Goal: Task Accomplishment & Management: Complete application form

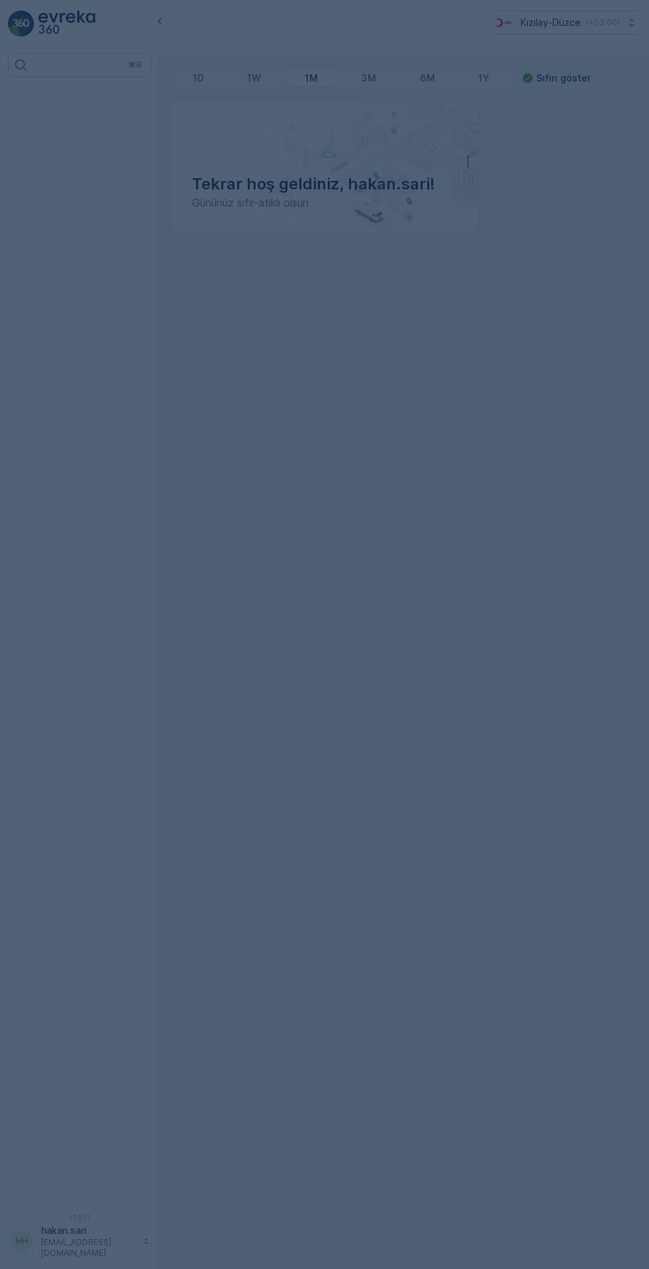
click at [60, 250] on div at bounding box center [324, 634] width 649 height 1269
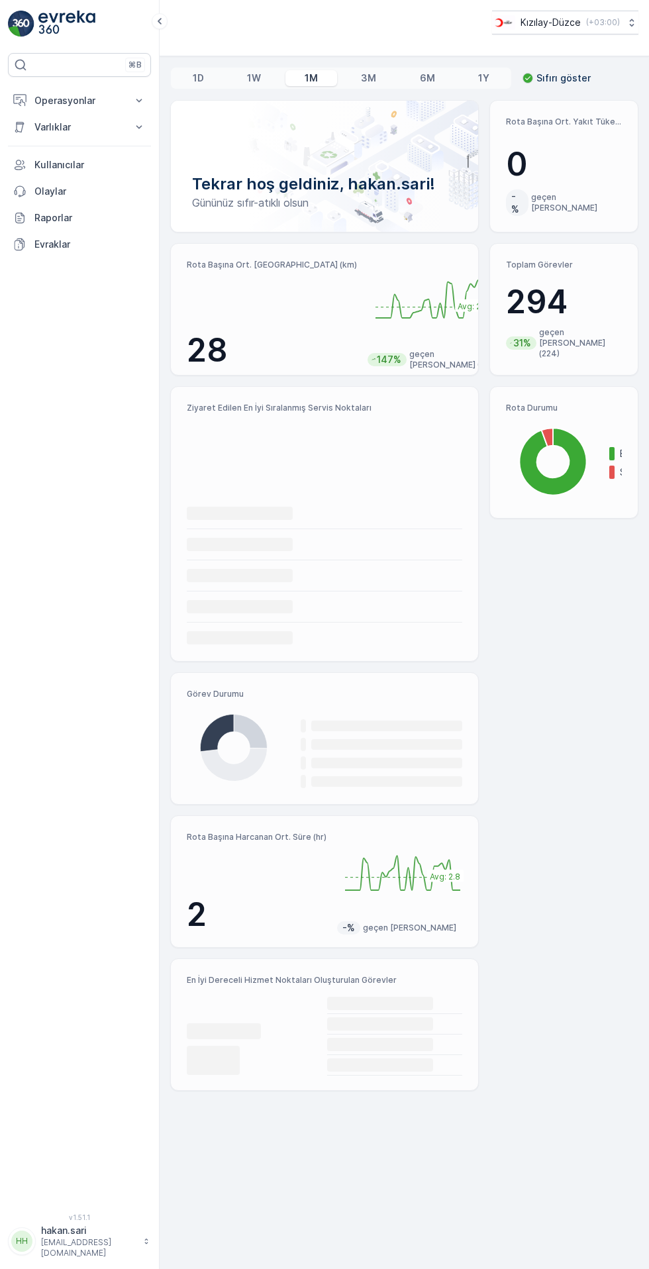
click at [38, 121] on p "Varlıklar" at bounding box center [79, 127] width 90 height 13
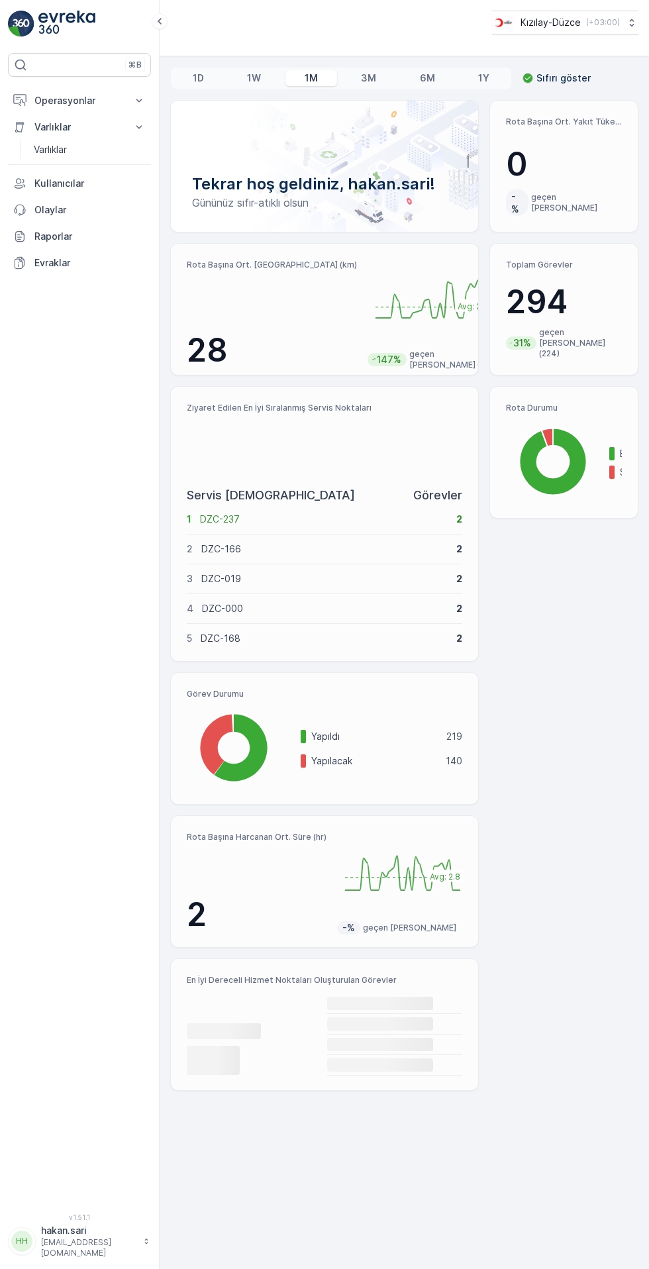
click at [54, 99] on p "Operasyonlar" at bounding box center [79, 100] width 90 height 13
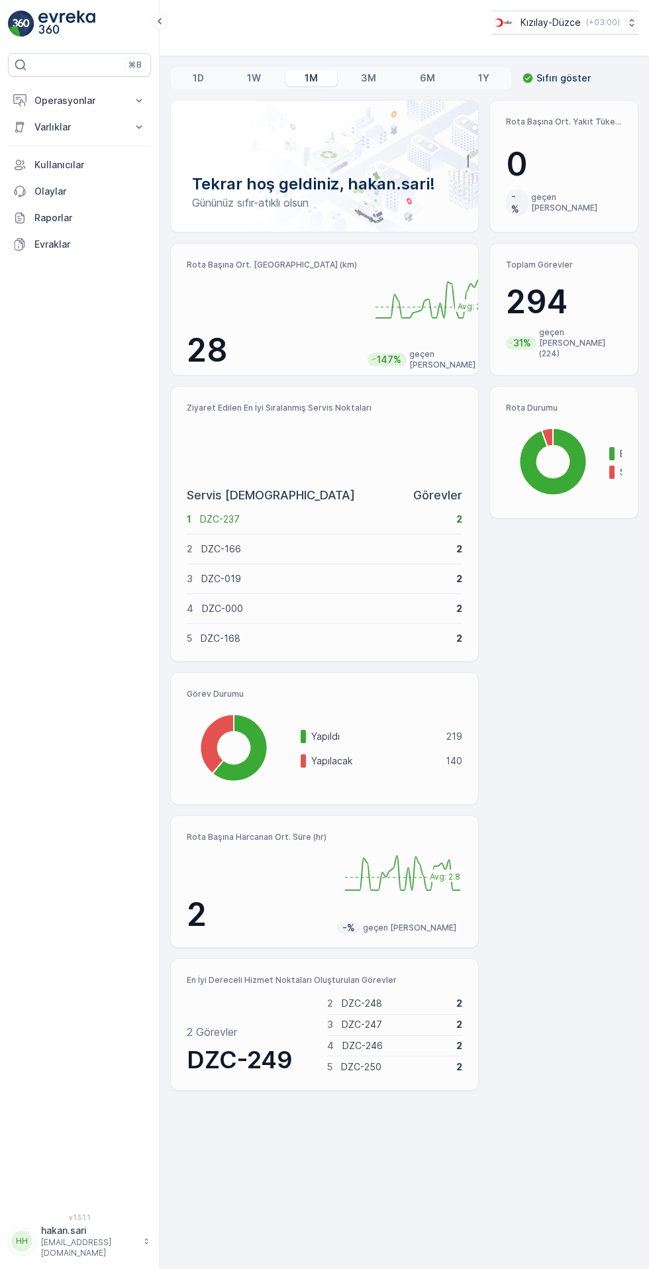
click at [38, 113] on button "Operasyonlar" at bounding box center [79, 100] width 143 height 26
click at [51, 183] on p "Kokpit" at bounding box center [48, 178] width 28 height 13
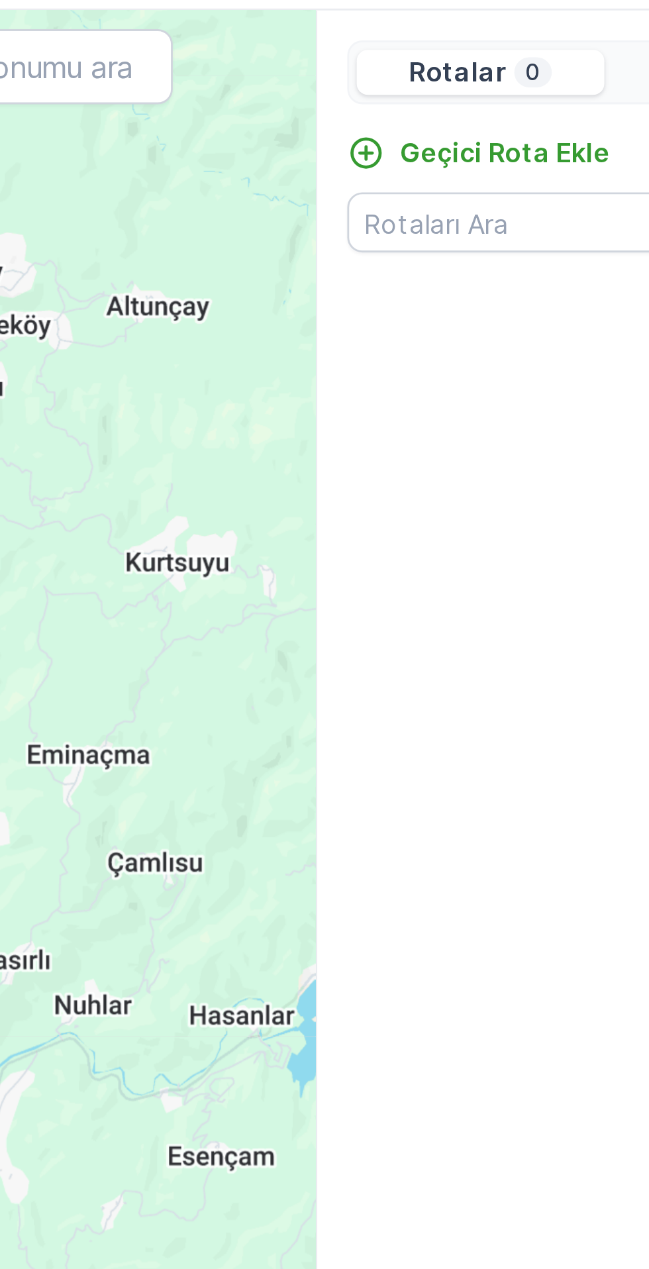
click at [483, 155] on p "Geçici Rota Ekle" at bounding box center [490, 160] width 74 height 13
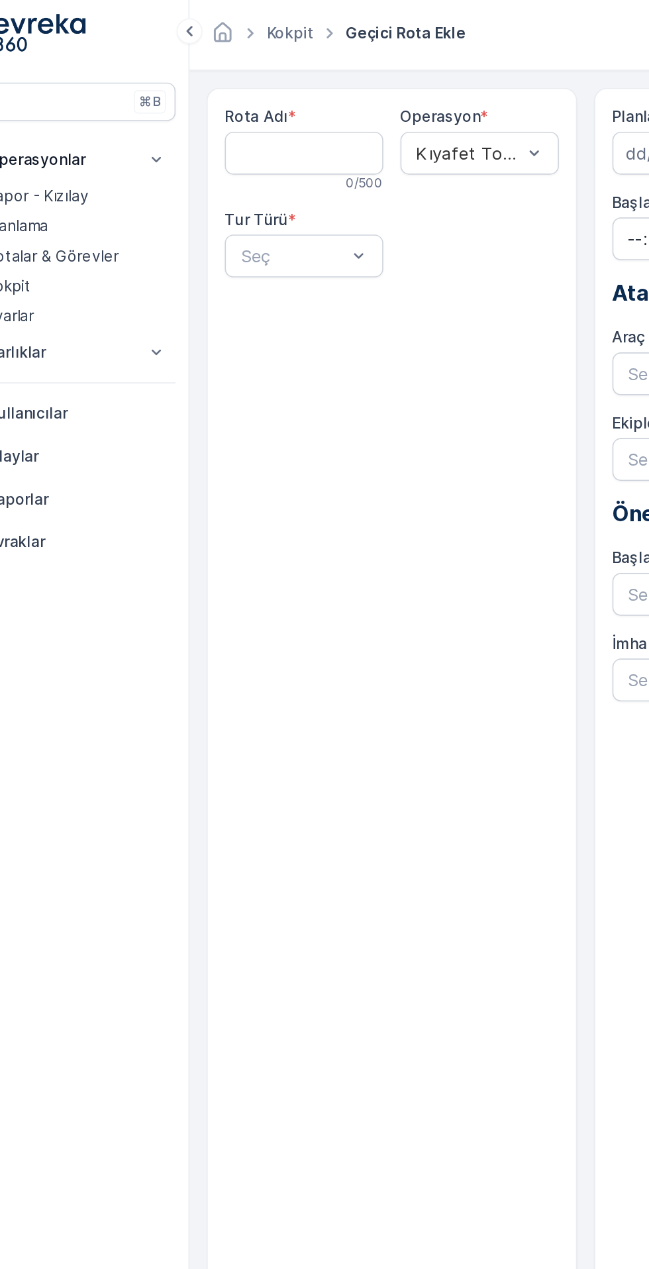
click at [219, 91] on Adı "Rota Adı" at bounding box center [230, 96] width 98 height 26
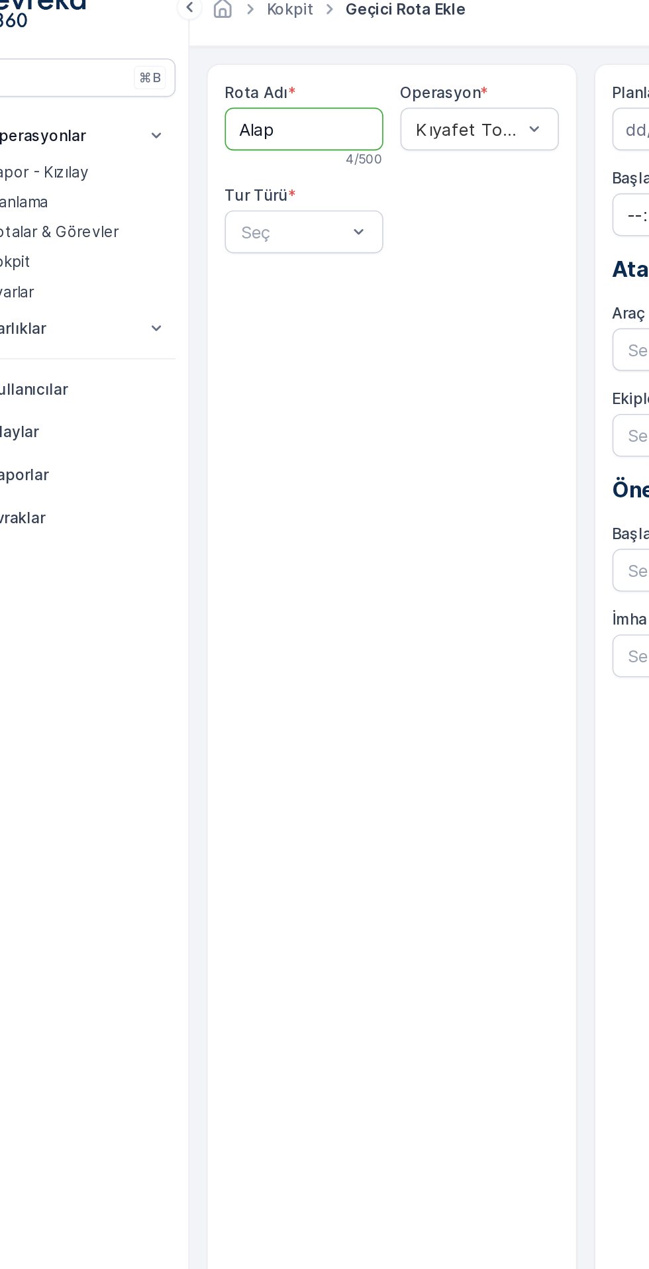
type Adı "ALAPLI"
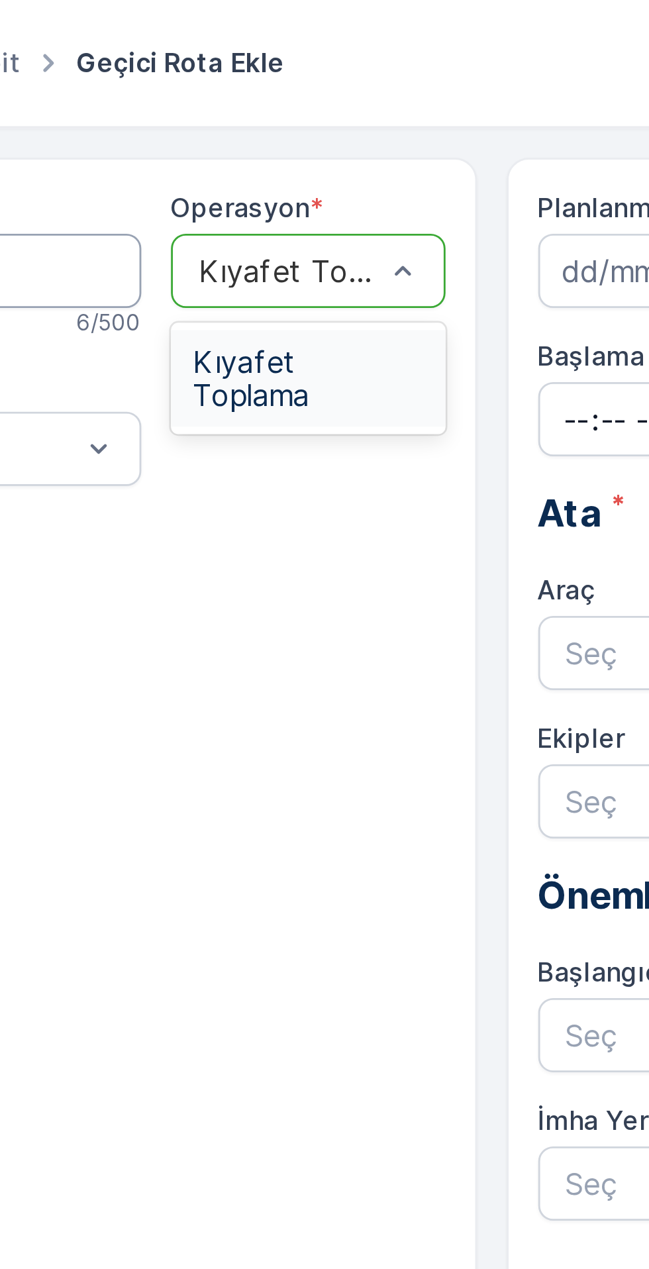
click at [337, 127] on span "Kıyafet Toplama" at bounding box center [339, 135] width 82 height 24
click at [330, 123] on span "Kıyafet Toplama" at bounding box center [339, 135] width 82 height 24
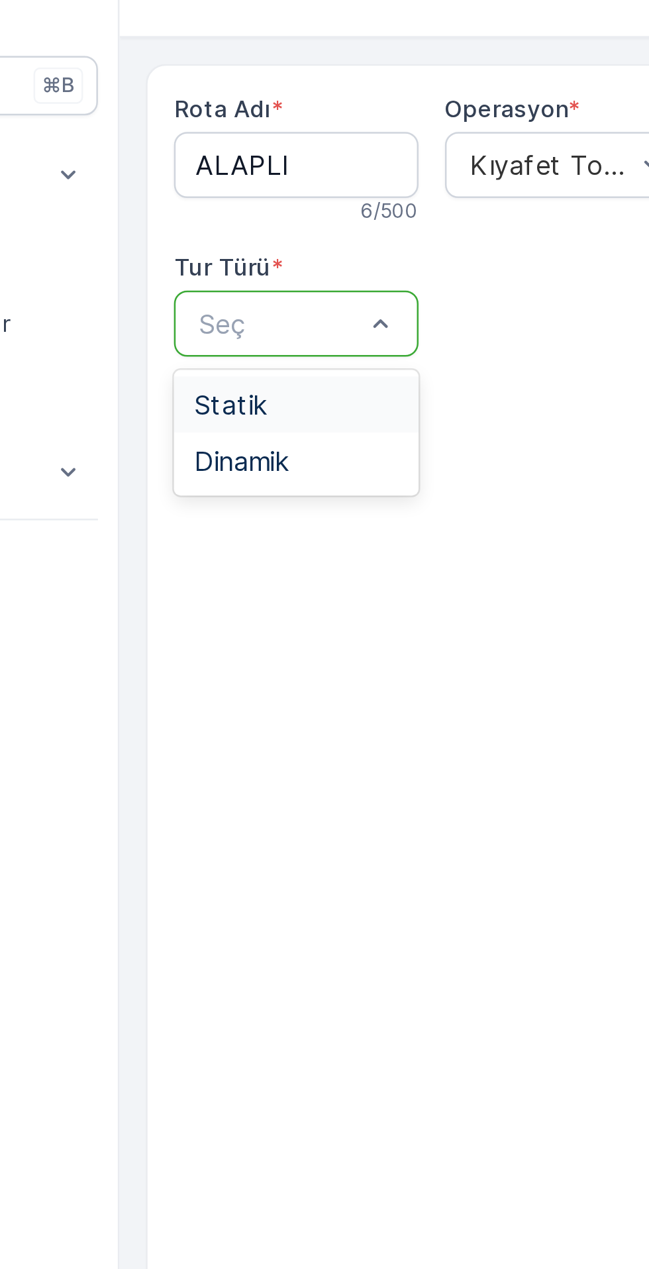
click at [212, 190] on span "Statik" at bounding box center [203, 193] width 29 height 12
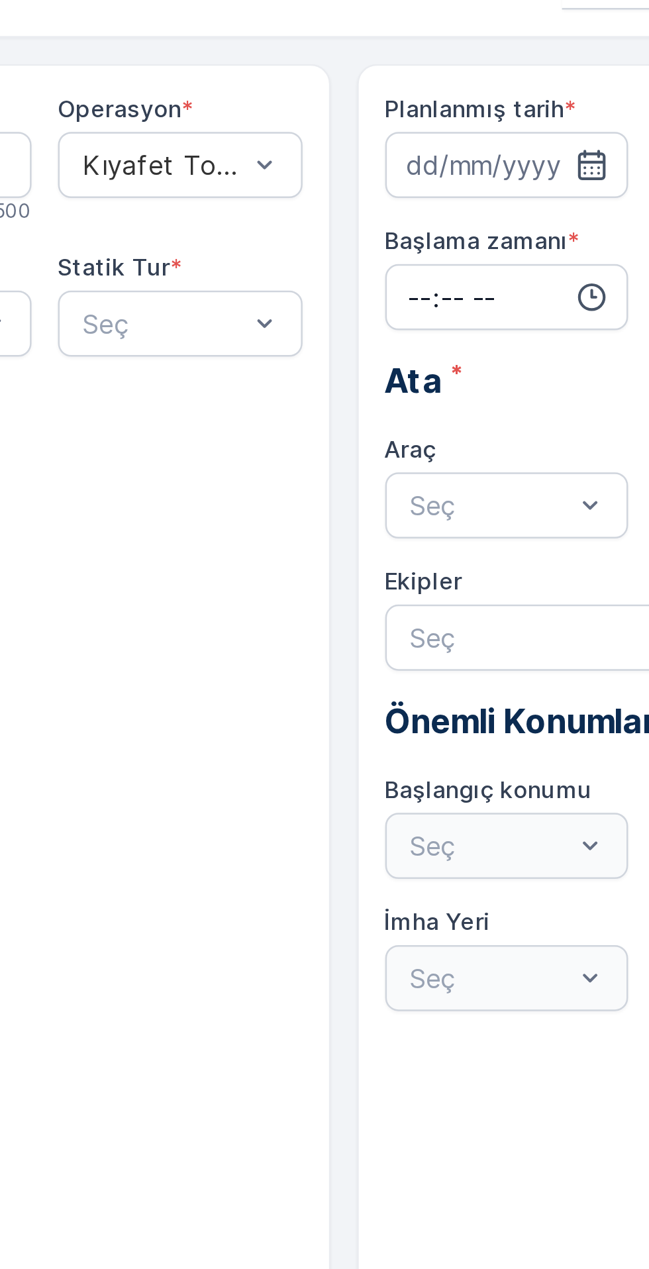
click at [432, 97] on input at bounding box center [470, 96] width 98 height 26
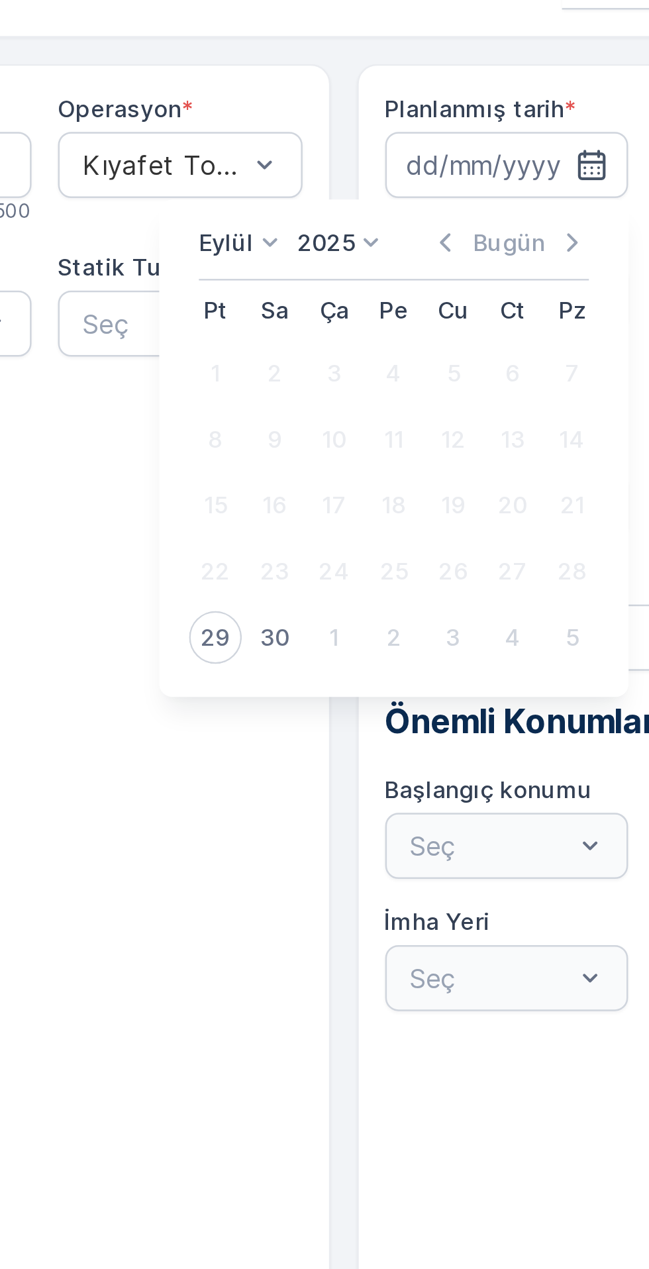
click at [352, 290] on div "29" at bounding box center [352, 286] width 21 height 21
type input "[DATE]"
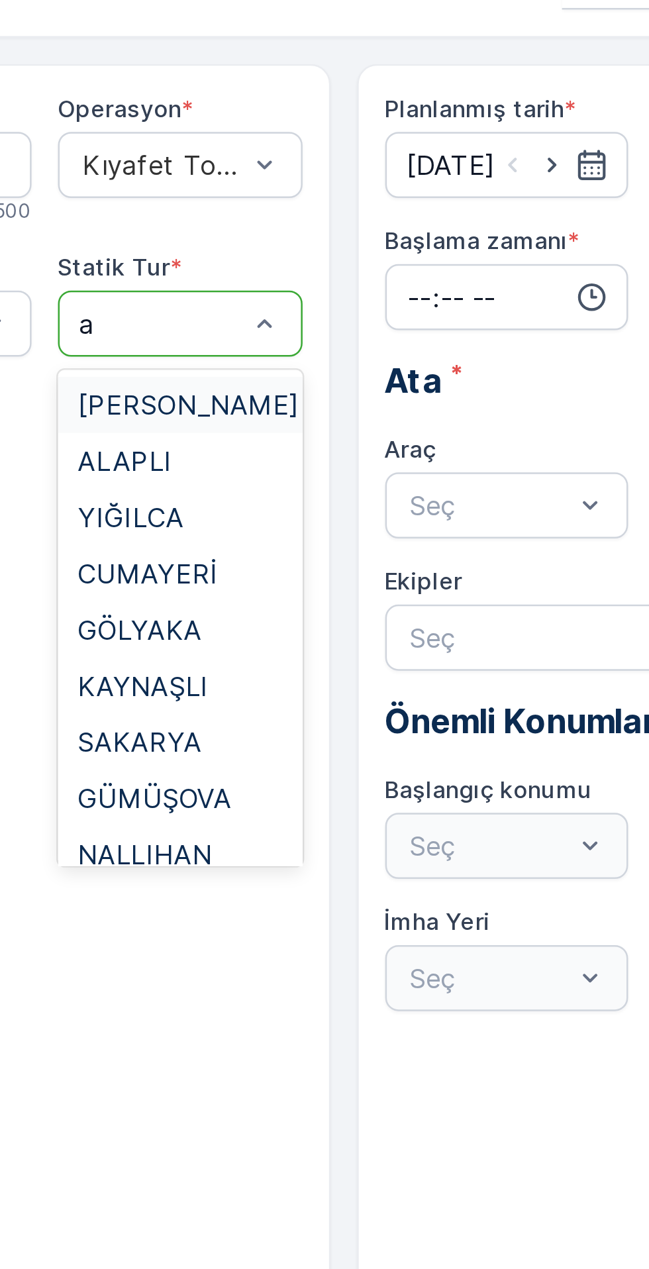
type input "al"
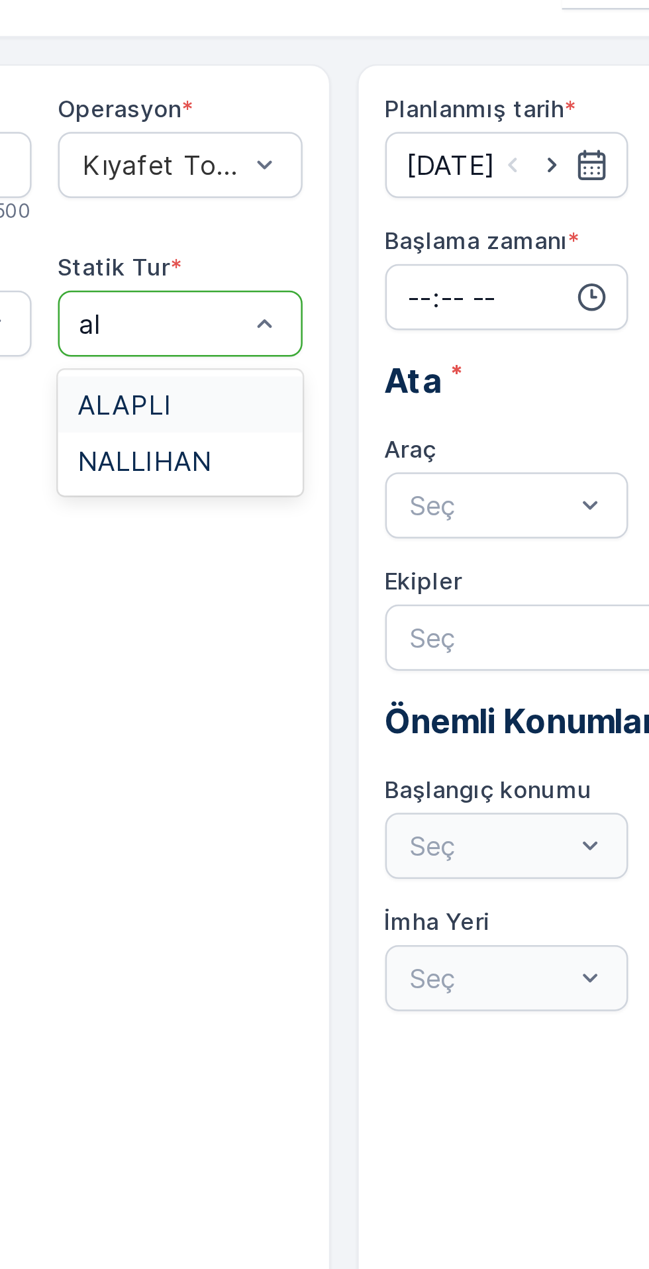
click at [317, 189] on span "ALAPLI" at bounding box center [317, 193] width 38 height 12
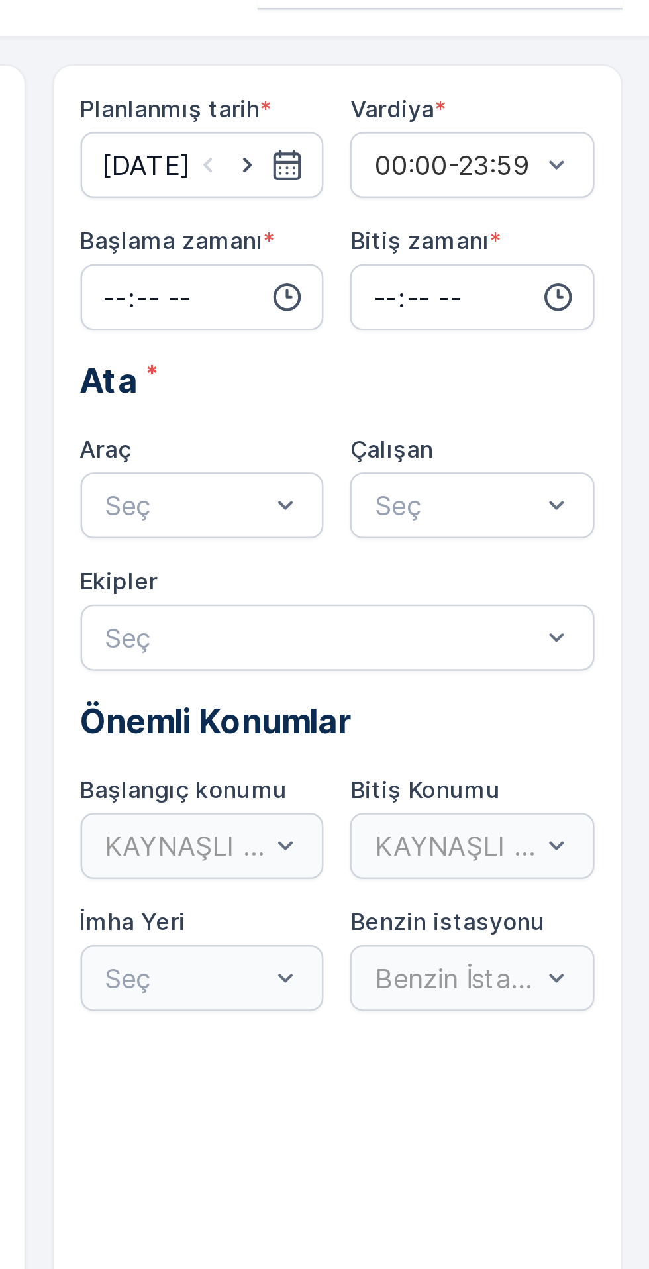
click at [466, 151] on input "time" at bounding box center [470, 149] width 98 height 26
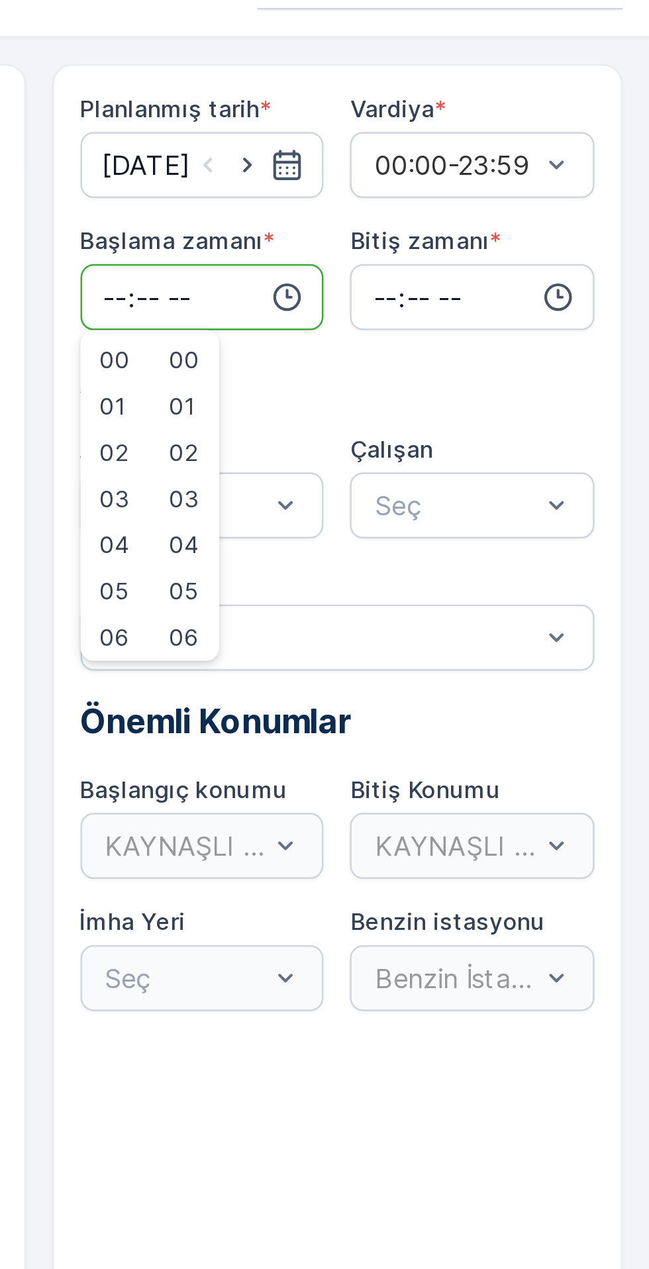
type input "07:55"
click at [562, 151] on input "time" at bounding box center [578, 149] width 98 height 26
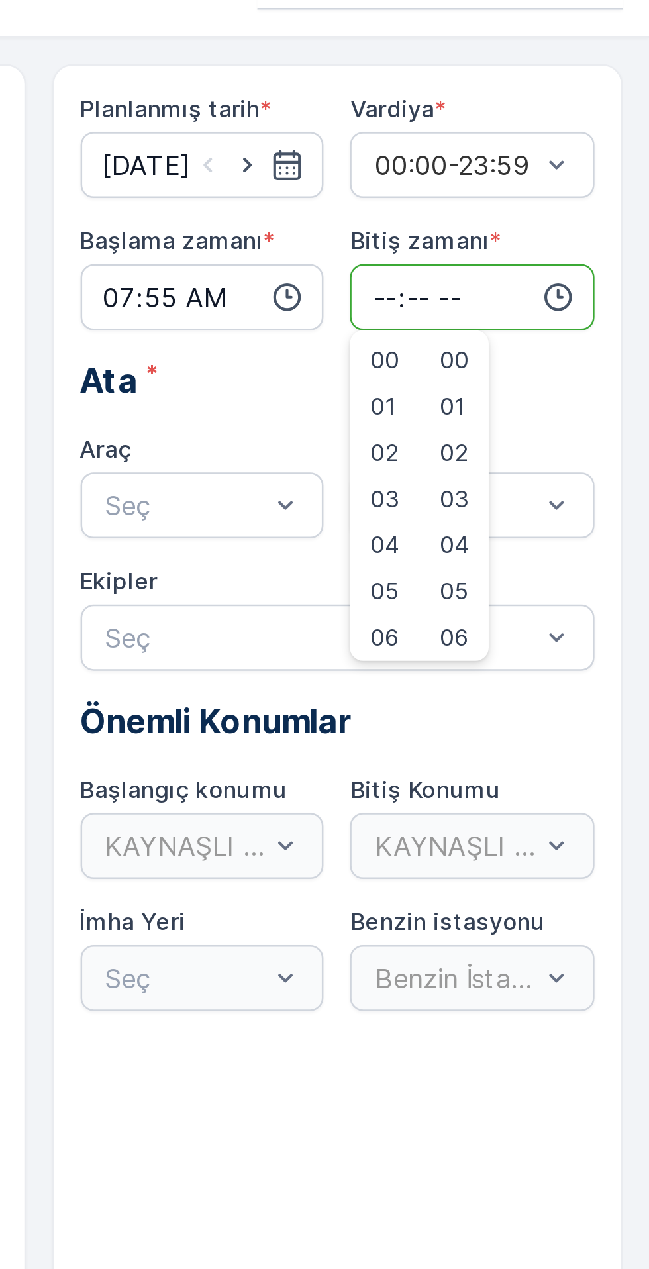
type input "19:00"
click at [466, 257] on div "Ekipler" at bounding box center [524, 263] width 207 height 13
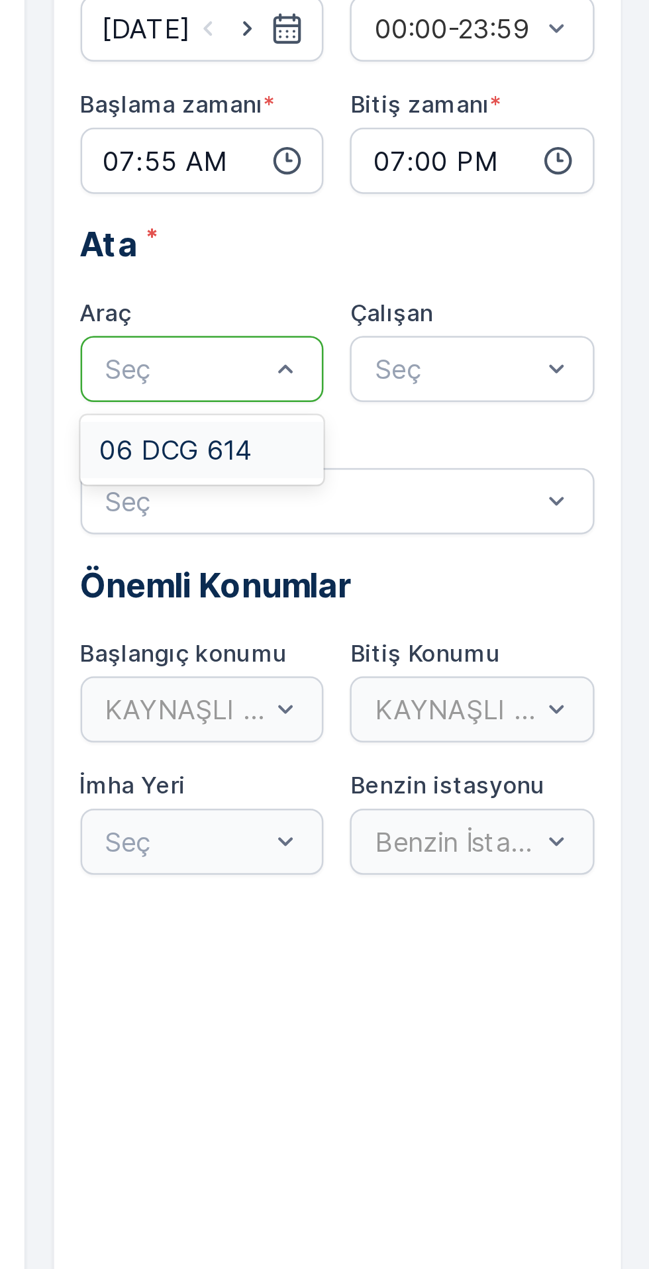
scroll to position [7, 0]
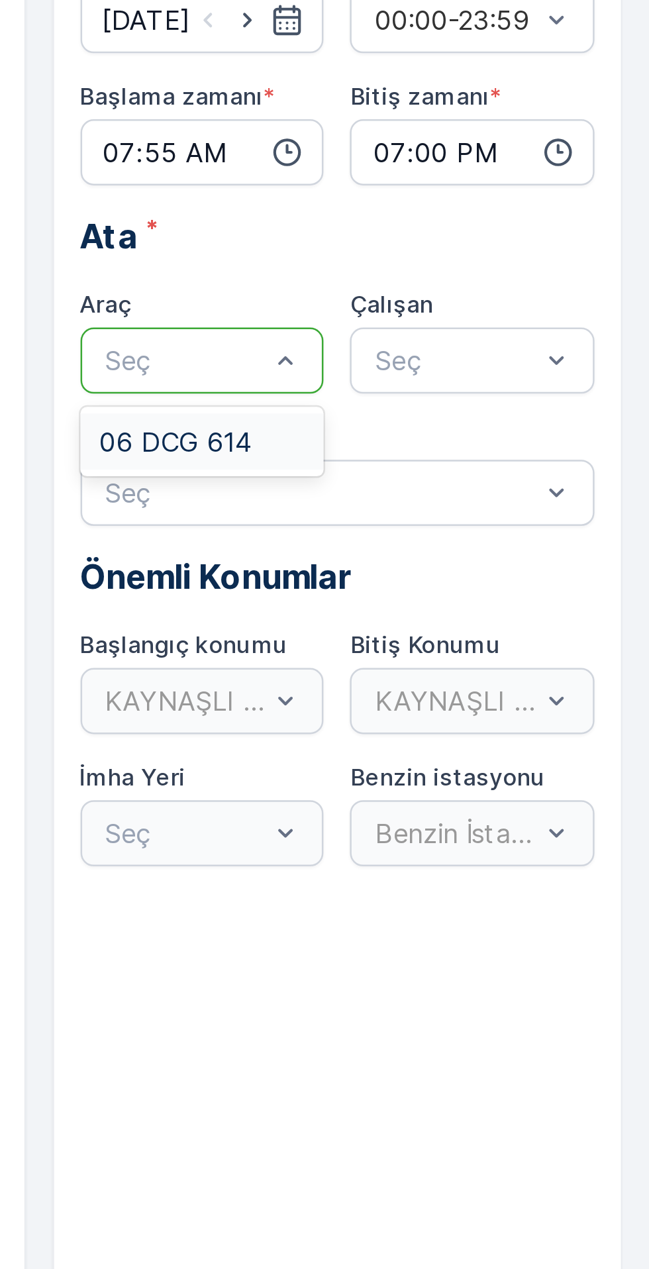
click at [464, 260] on span "06 DCG 614" at bounding box center [459, 266] width 61 height 12
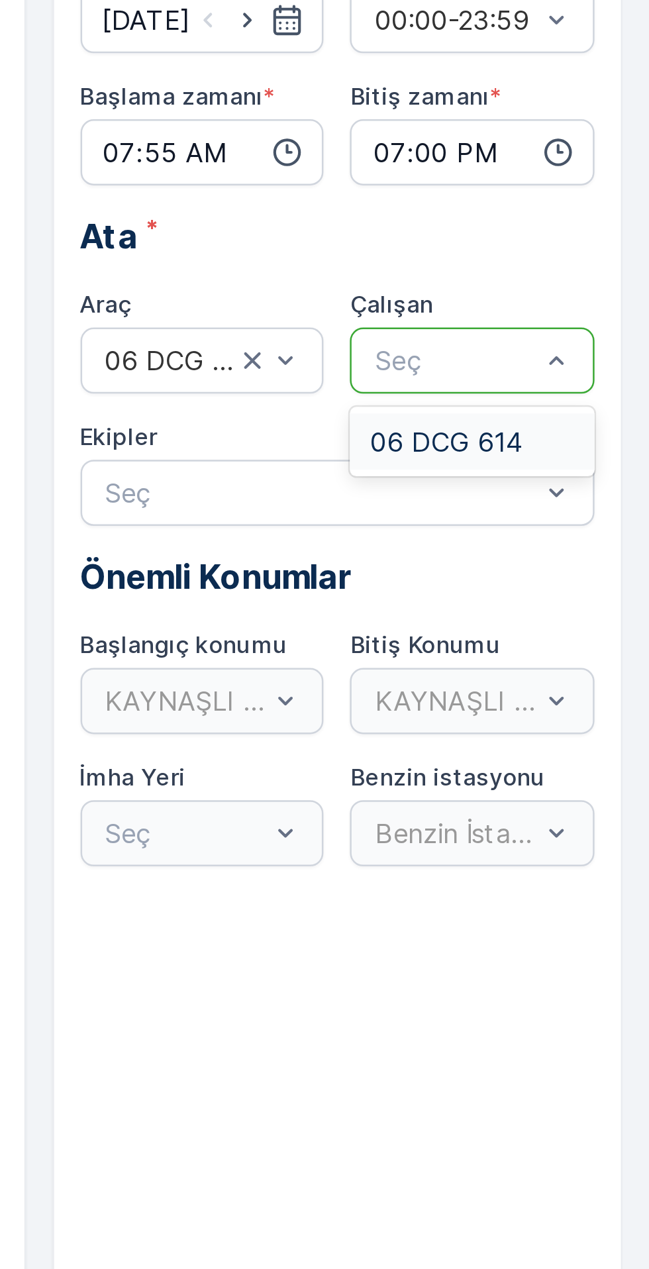
click at [562, 260] on span "06 DCG 614" at bounding box center [567, 266] width 61 height 12
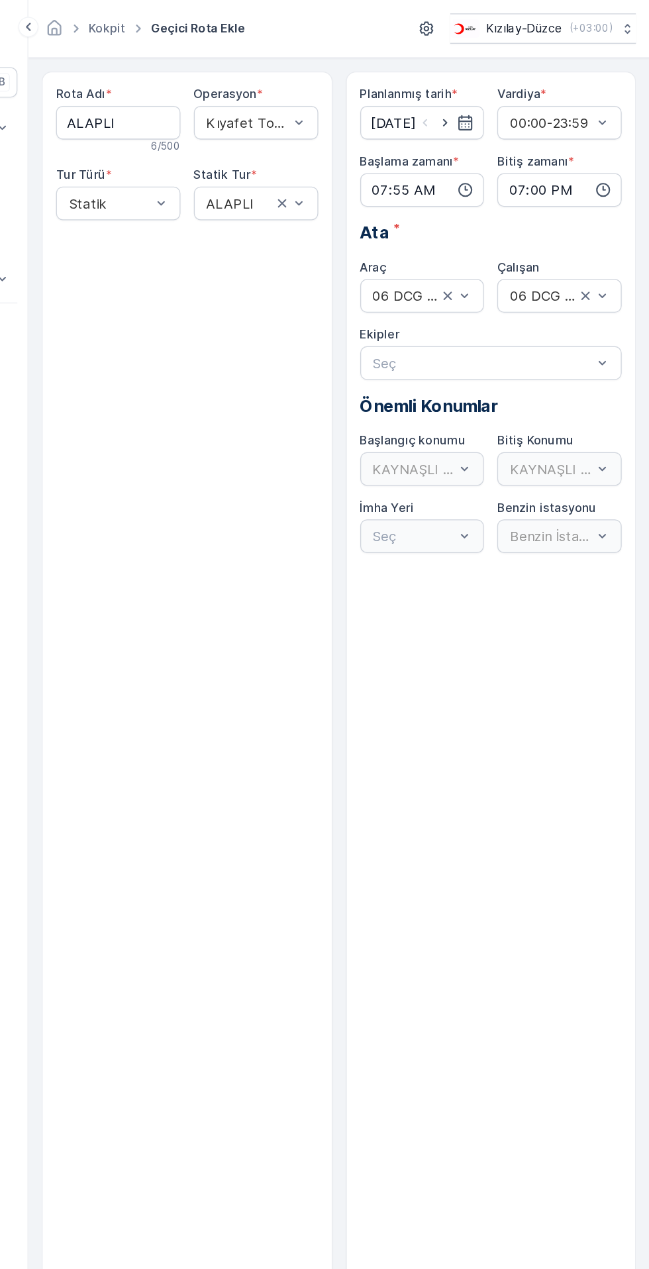
scroll to position [0, 0]
click at [489, 363] on div "KAYNAŞLI DEPO" at bounding box center [470, 369] width 98 height 26
click at [456, 368] on div "KAYNAŞLI DEPO" at bounding box center [470, 369] width 98 height 26
click at [476, 368] on div "KAYNAŞLI DEPO" at bounding box center [470, 369] width 98 height 26
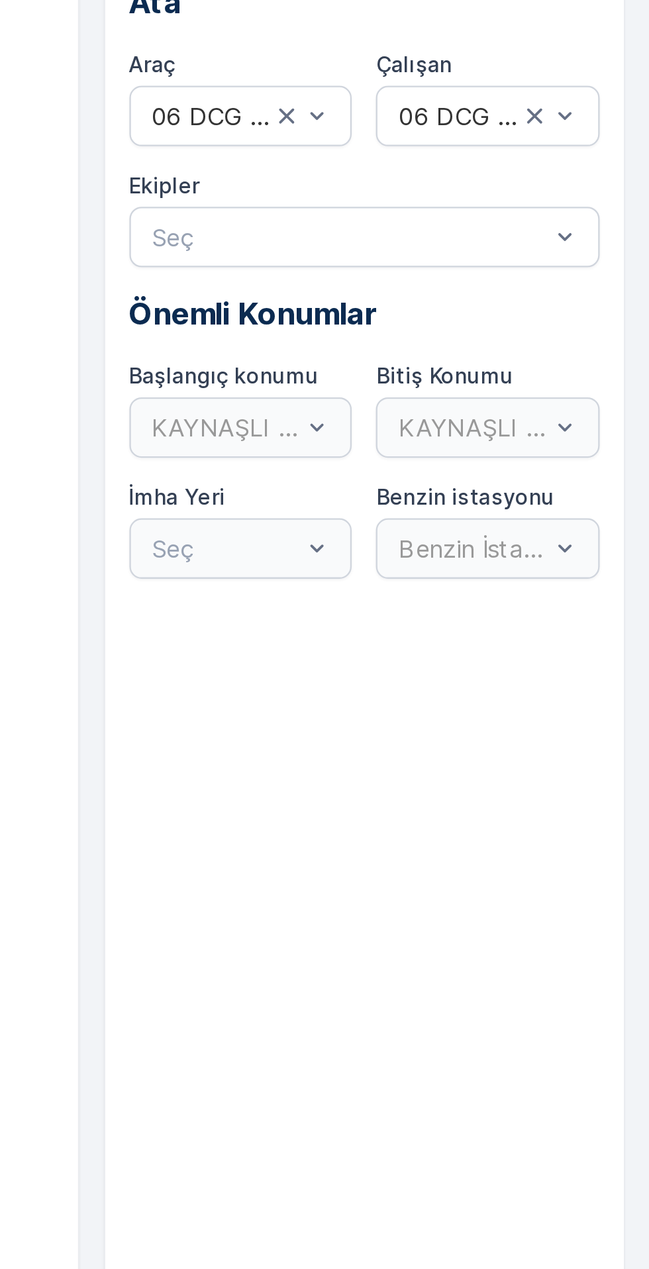
click at [444, 373] on div "KAYNAŞLI DEPO" at bounding box center [470, 369] width 98 height 26
click at [466, 368] on div "KAYNAŞLI DEPO" at bounding box center [470, 369] width 98 height 26
click at [458, 368] on div "KAYNAŞLI DEPO" at bounding box center [470, 369] width 98 height 26
click at [577, 364] on div "KAYNAŞLI DEPO" at bounding box center [578, 369] width 98 height 26
click at [568, 369] on div "KAYNAŞLI DEPO" at bounding box center [578, 369] width 98 height 26
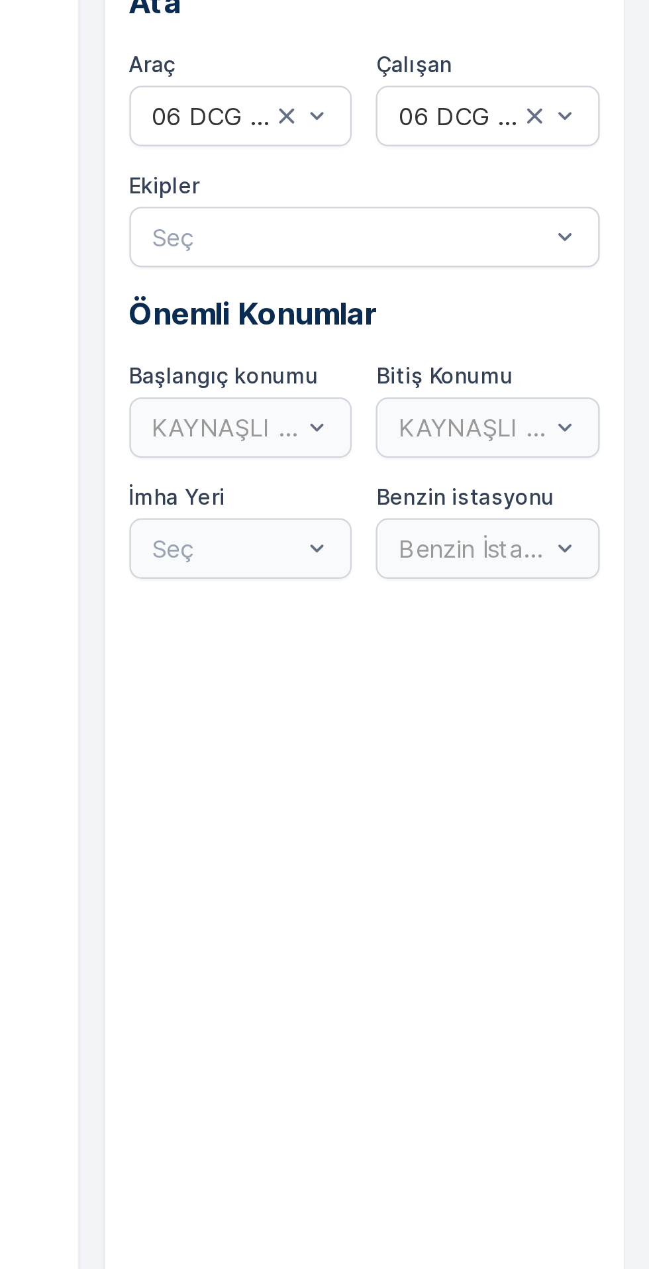
click at [450, 357] on div "KAYNAŞLI DEPO" at bounding box center [470, 369] width 98 height 26
click at [510, 370] on div "KAYNAŞLI DEPO" at bounding box center [470, 369] width 98 height 26
click at [499, 373] on div "KAYNAŞLI DEPO" at bounding box center [470, 369] width 98 height 26
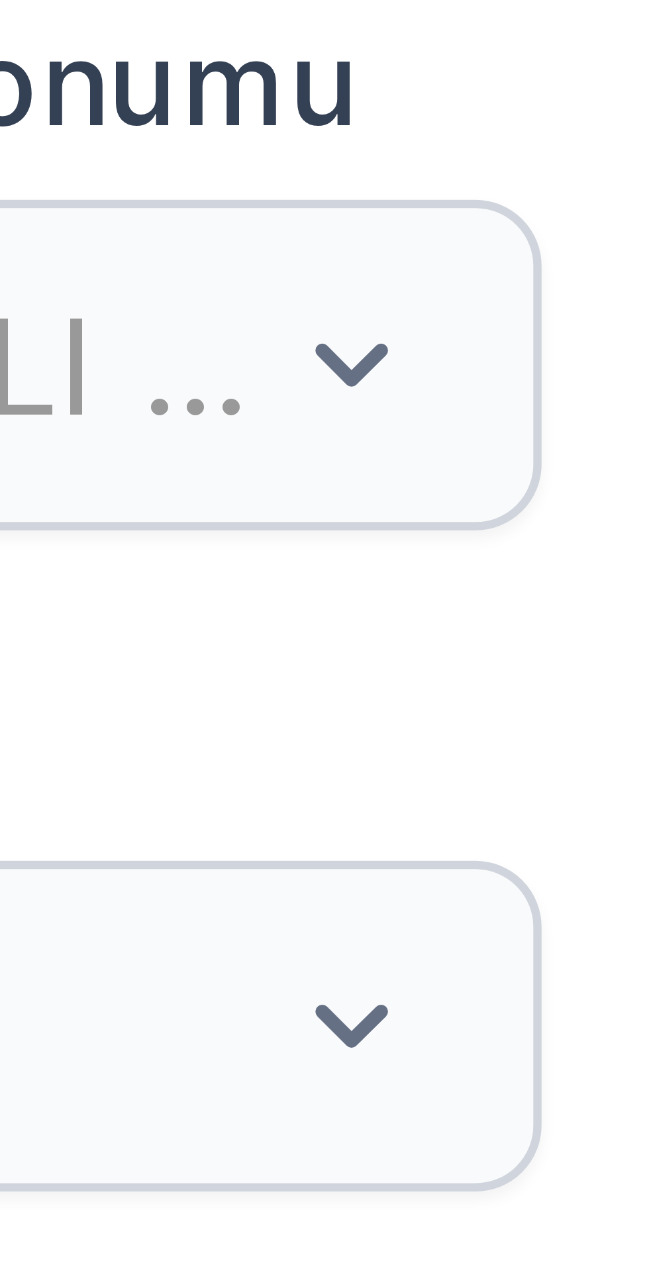
click at [504, 369] on div "KAYNAŞLI DEPO" at bounding box center [470, 369] width 98 height 26
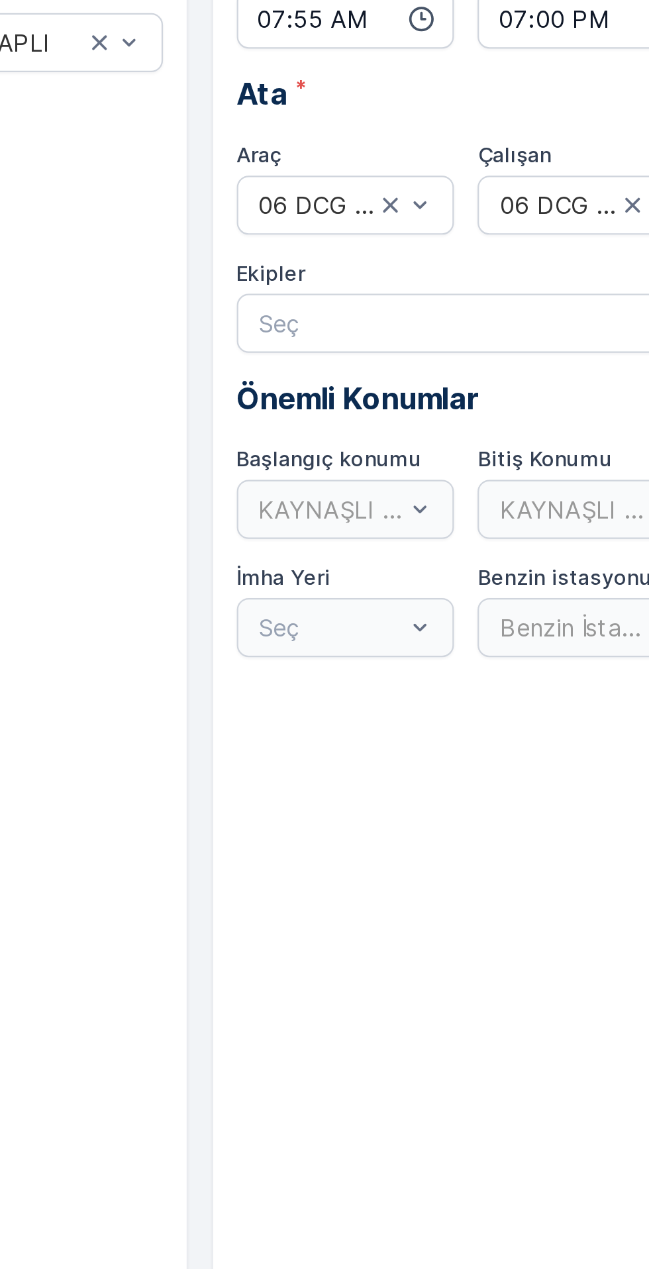
click at [487, 367] on div "KAYNAŞLI DEPO" at bounding box center [470, 369] width 98 height 26
click at [503, 370] on div "KAYNAŞLI DEPO" at bounding box center [470, 369] width 98 height 26
click at [476, 368] on div "KAYNAŞLI DEPO" at bounding box center [470, 369] width 98 height 26
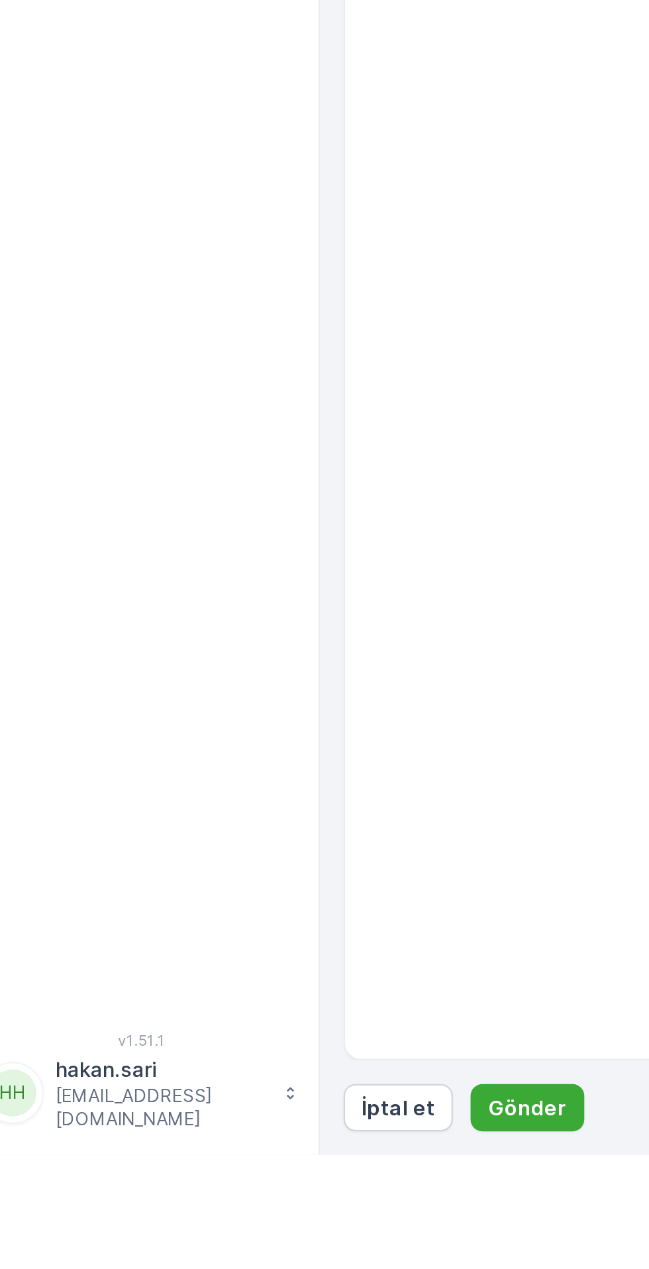
click at [248, 1254] on p "Gönder" at bounding box center [252, 1247] width 35 height 13
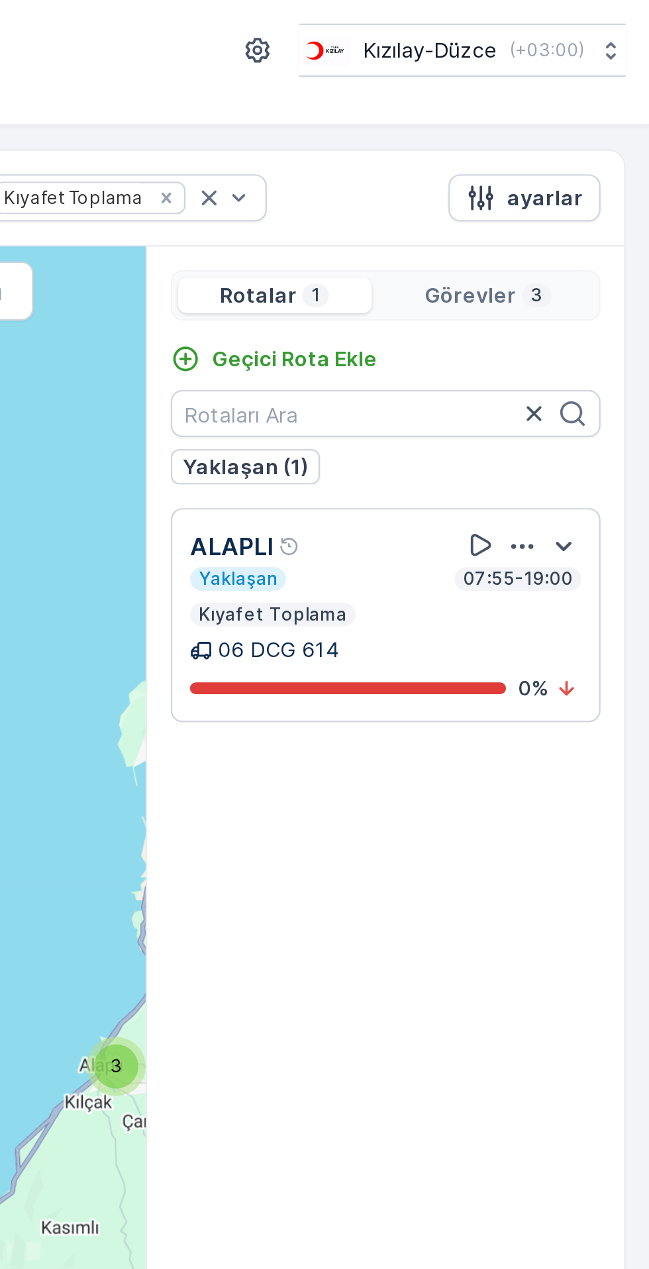
click at [481, 154] on p "Geçici Rota Ekle" at bounding box center [490, 160] width 74 height 13
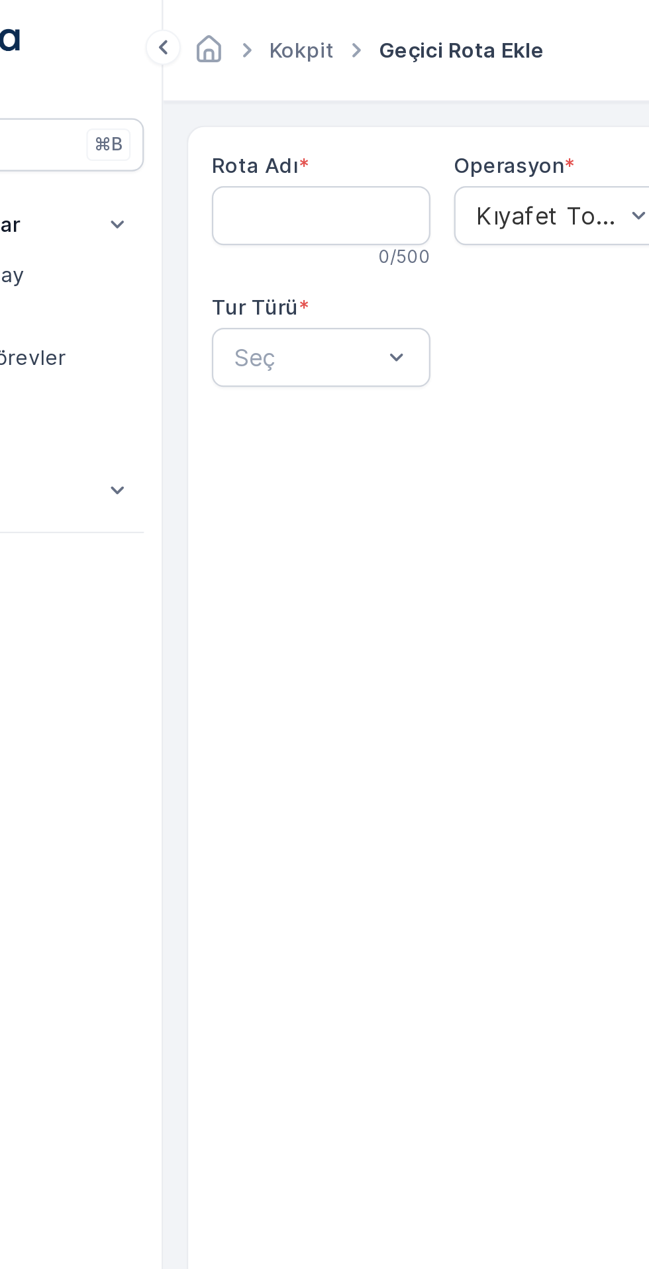
click at [208, 92] on Adı "Rota Adı" at bounding box center [230, 96] width 98 height 26
type Adı "GÜLÜÇ"
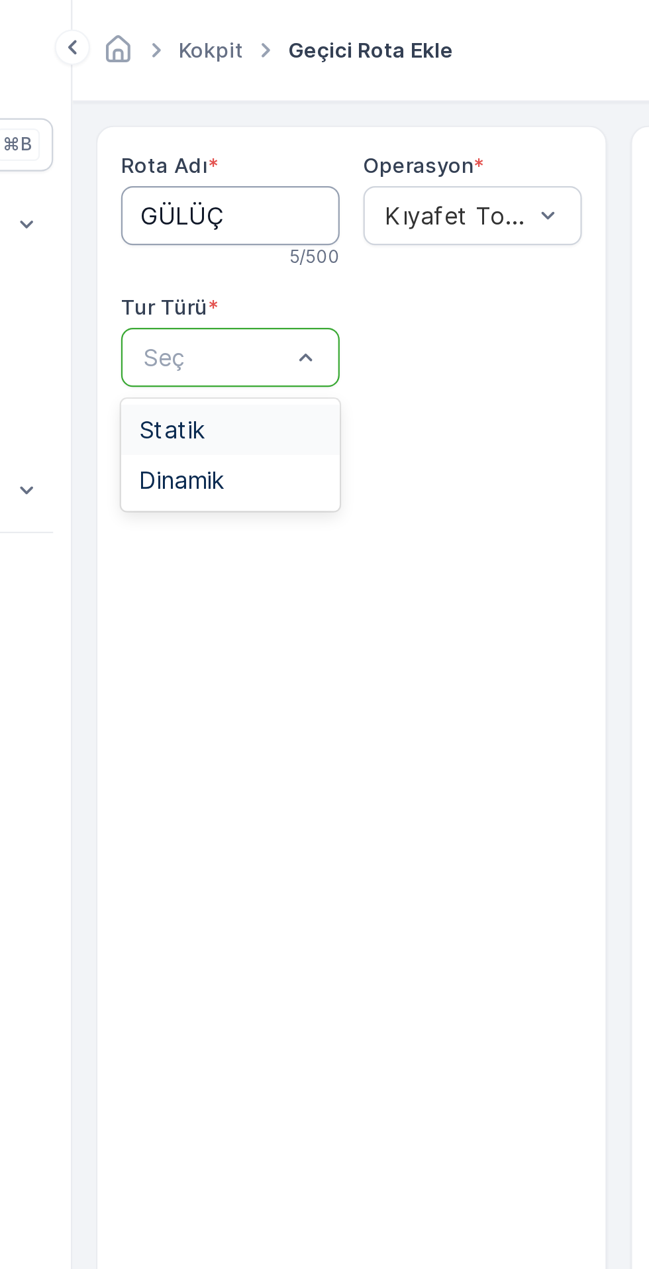
click at [226, 191] on div "Statik" at bounding box center [230, 193] width 82 height 12
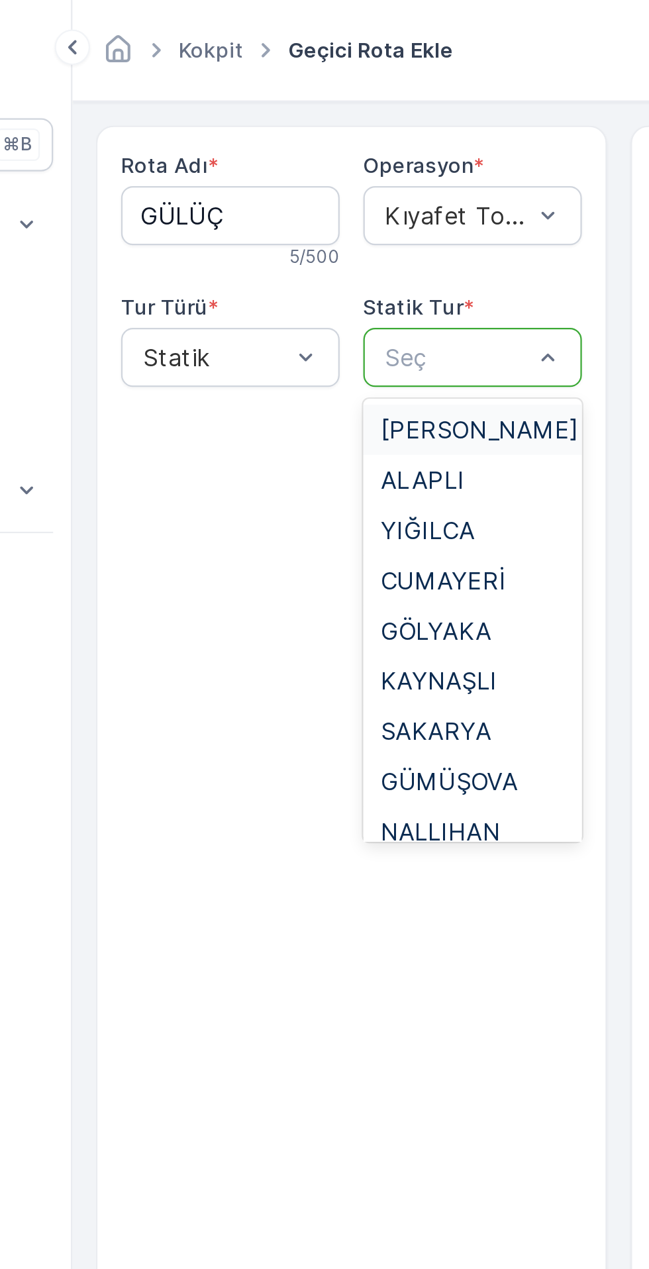
type input "a"
type input "gü"
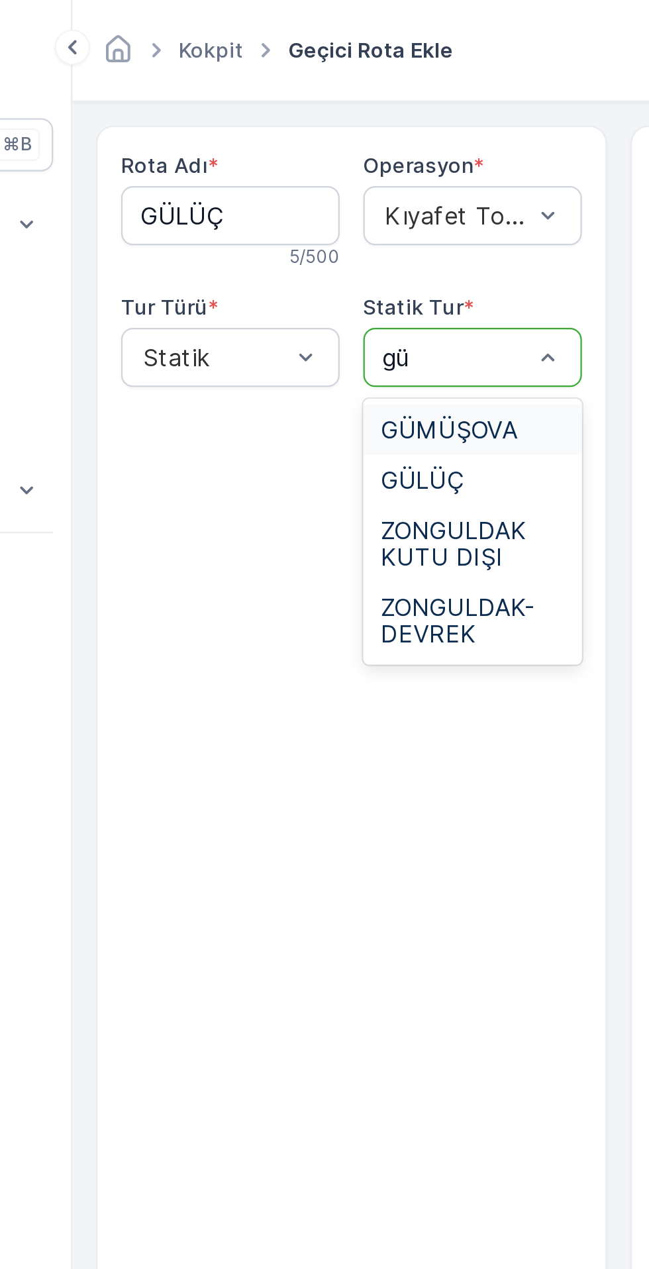
click at [326, 215] on span "GÜLÜÇ" at bounding box center [316, 215] width 37 height 12
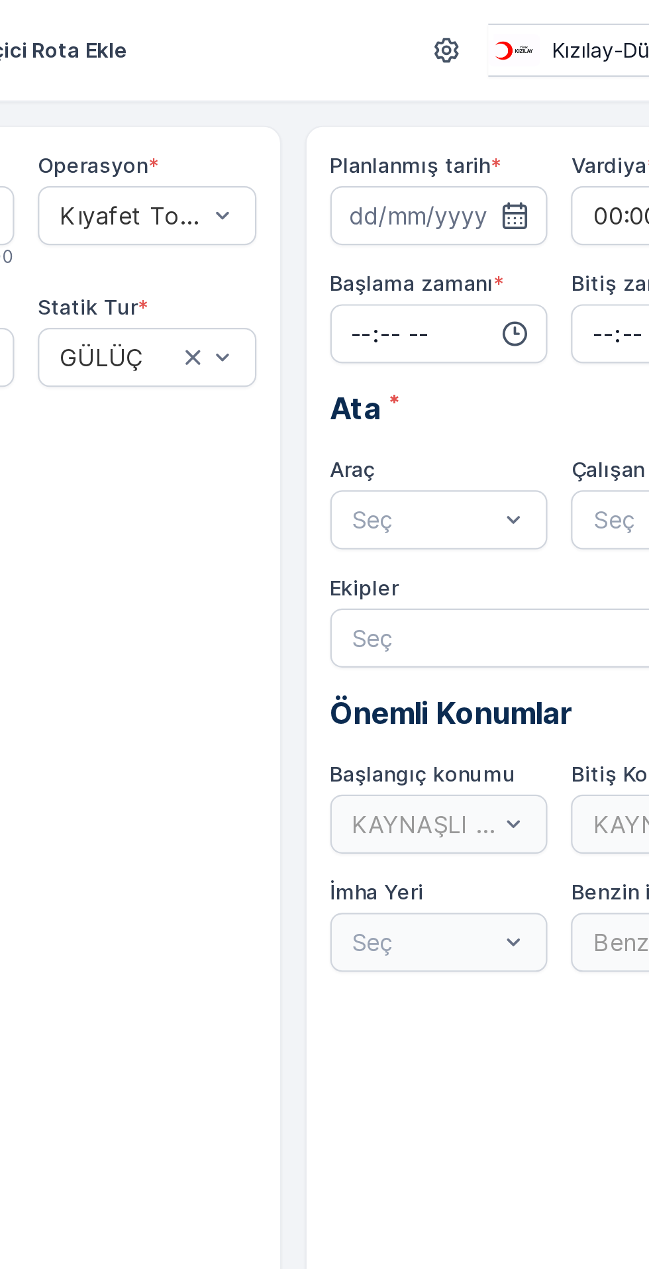
click at [497, 95] on icon "button" at bounding box center [503, 96] width 13 height 13
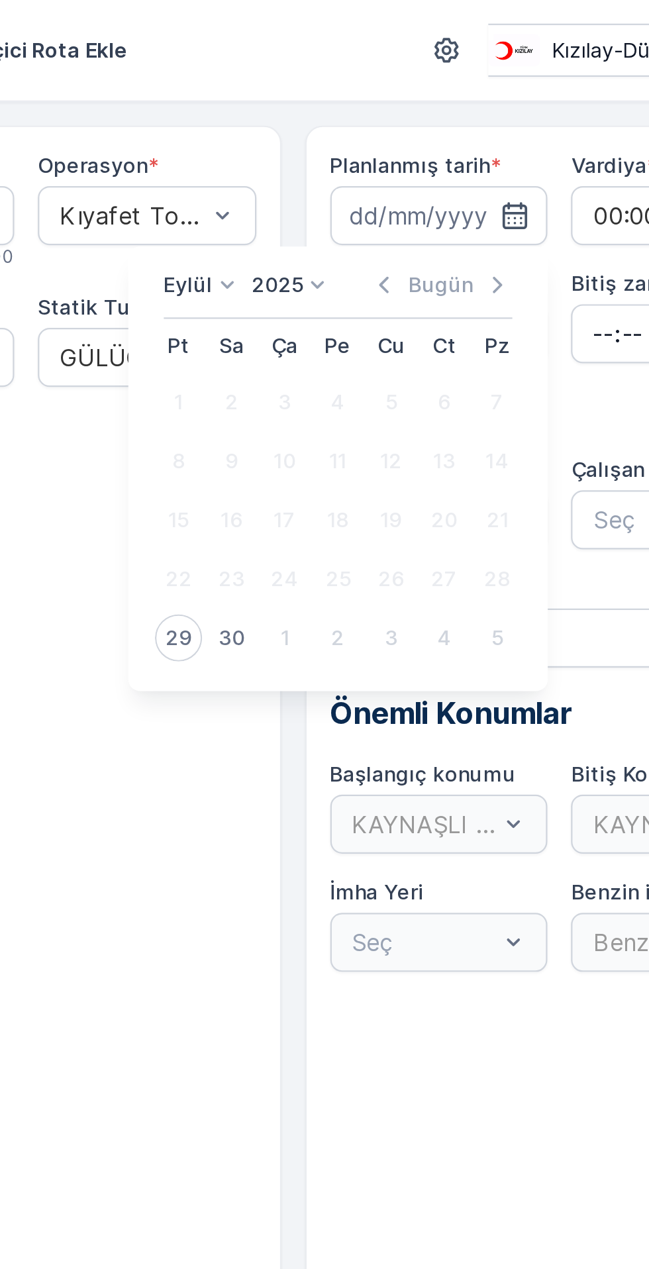
click at [353, 291] on div "29" at bounding box center [352, 286] width 21 height 21
type input "[DATE]"
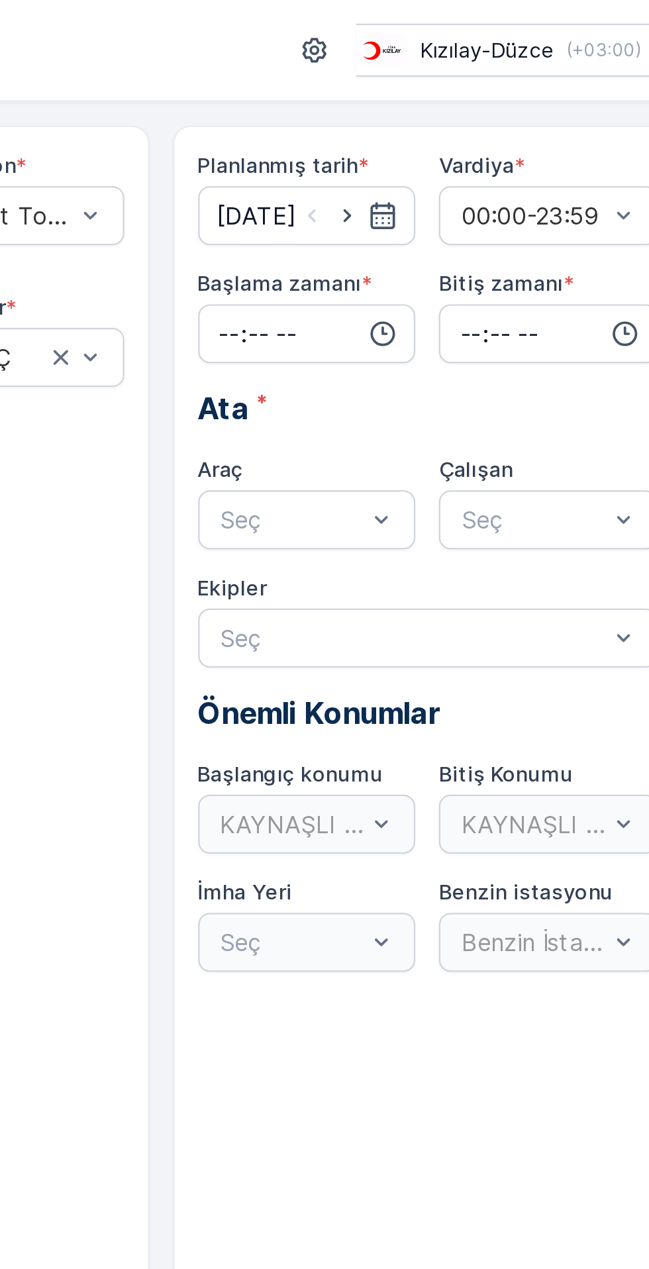
click at [459, 142] on input "time" at bounding box center [470, 149] width 98 height 26
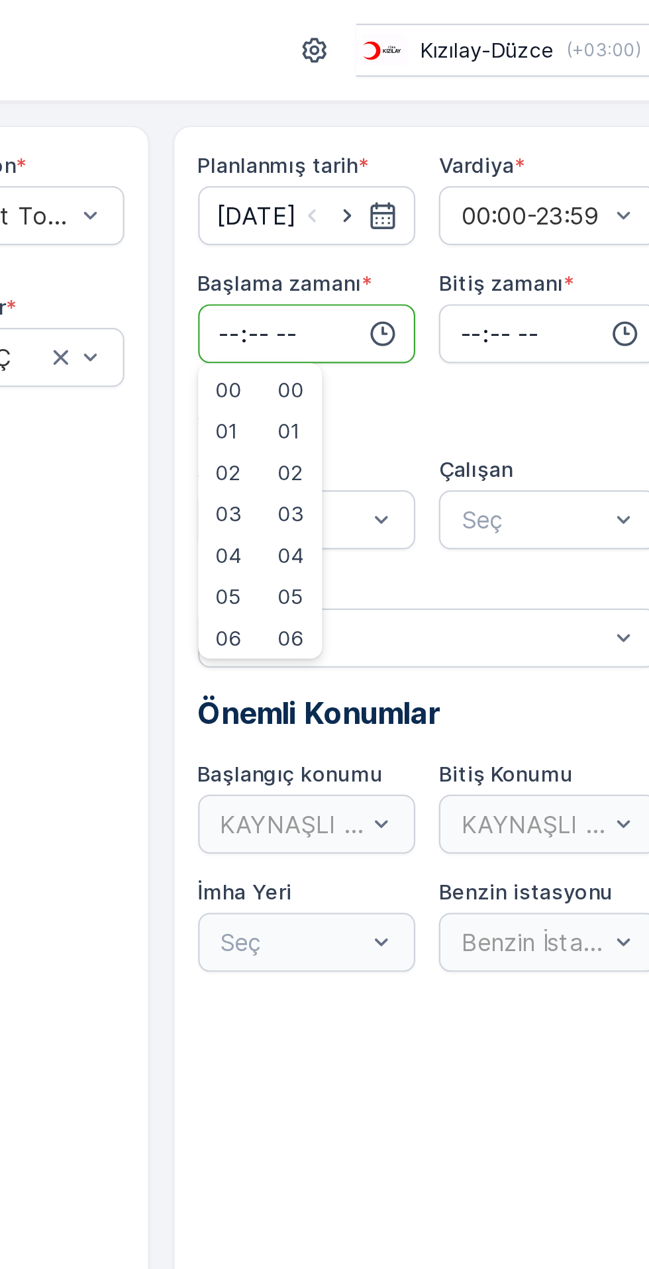
type input "07:57"
click at [568, 138] on input "time" at bounding box center [578, 149] width 98 height 26
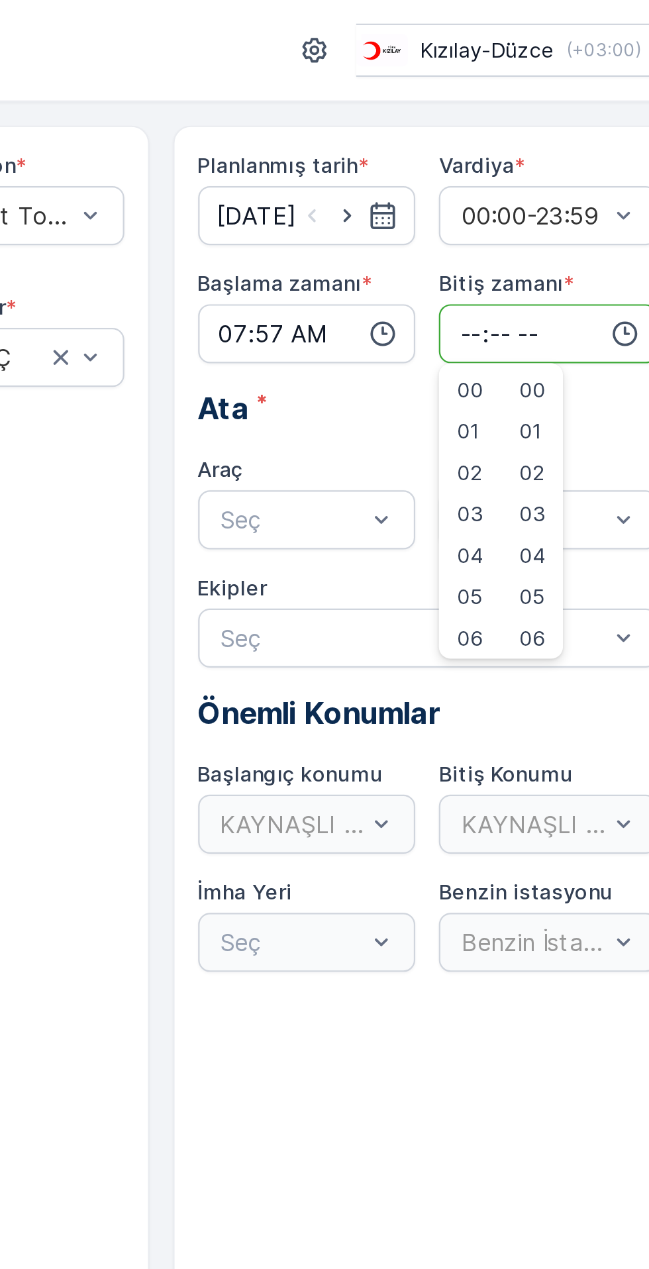
type input "19:00"
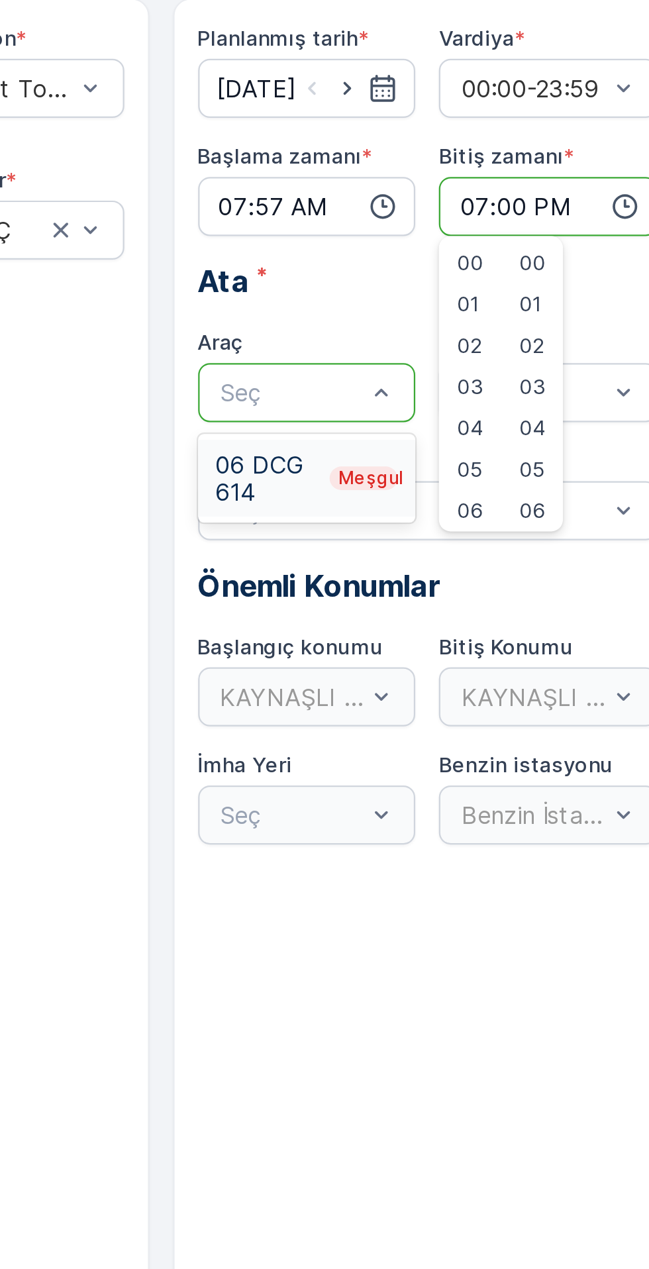
click at [453, 277] on div "06 DCG 614 Meşgul" at bounding box center [470, 272] width 82 height 24
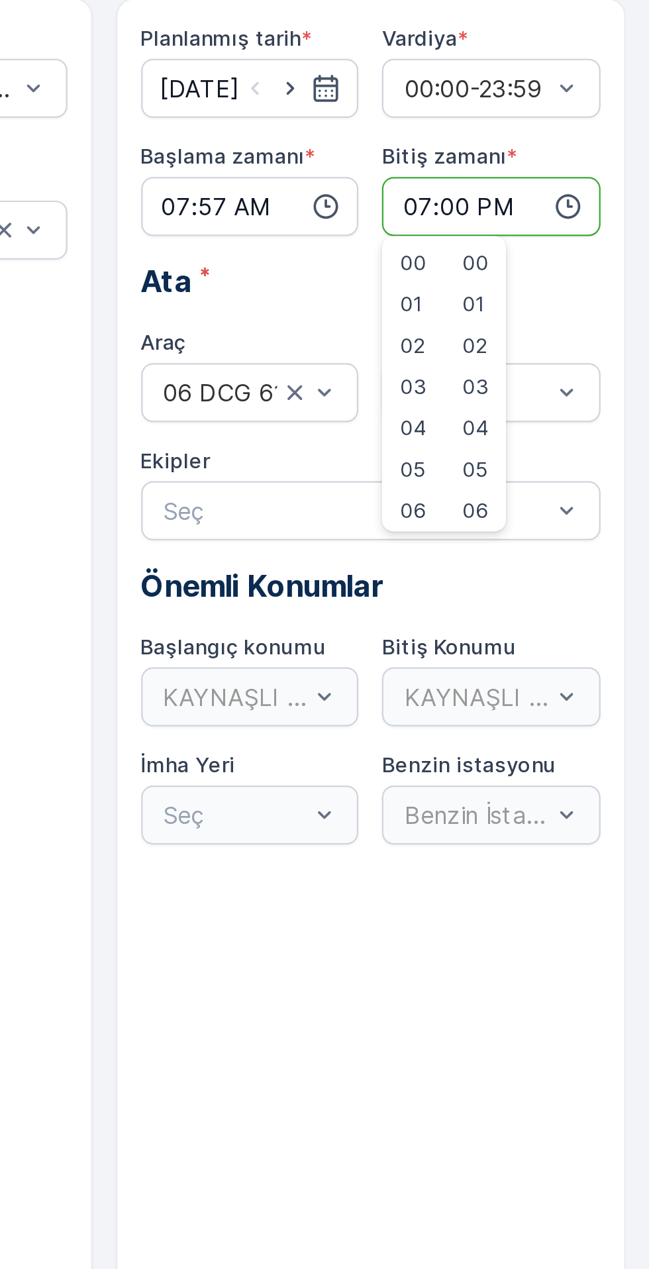
click at [460, 148] on input "07:57" at bounding box center [470, 149] width 98 height 26
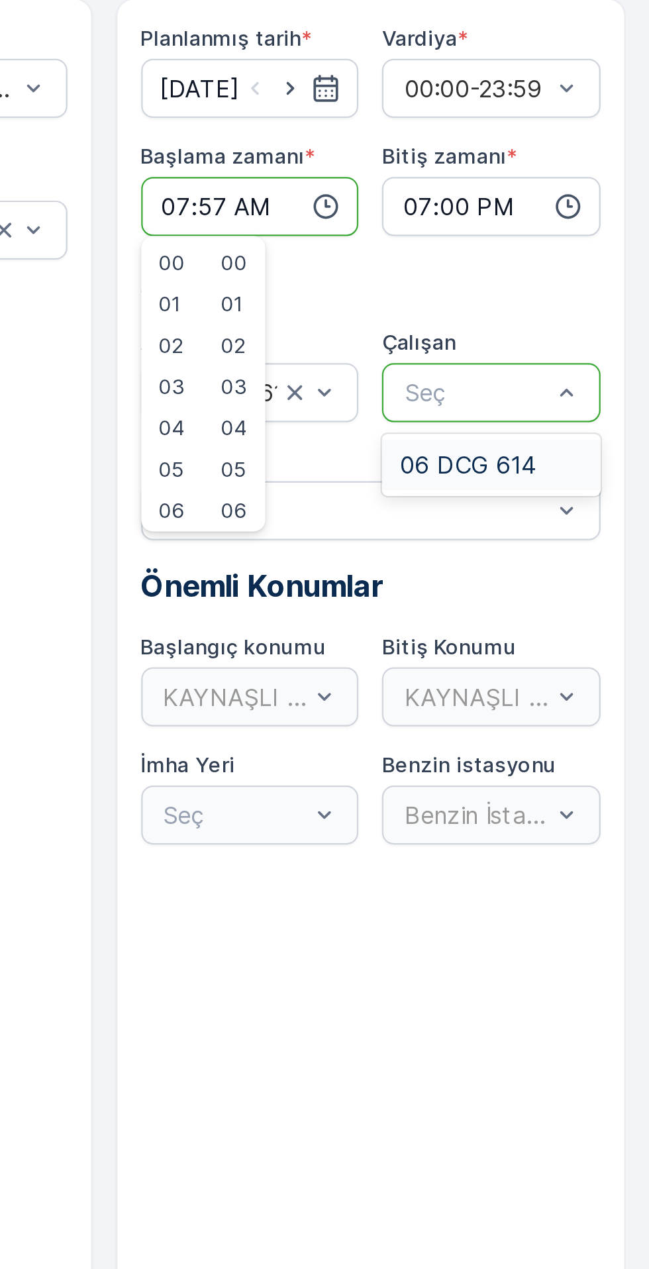
click at [576, 260] on span "06 DCG 614" at bounding box center [567, 266] width 61 height 12
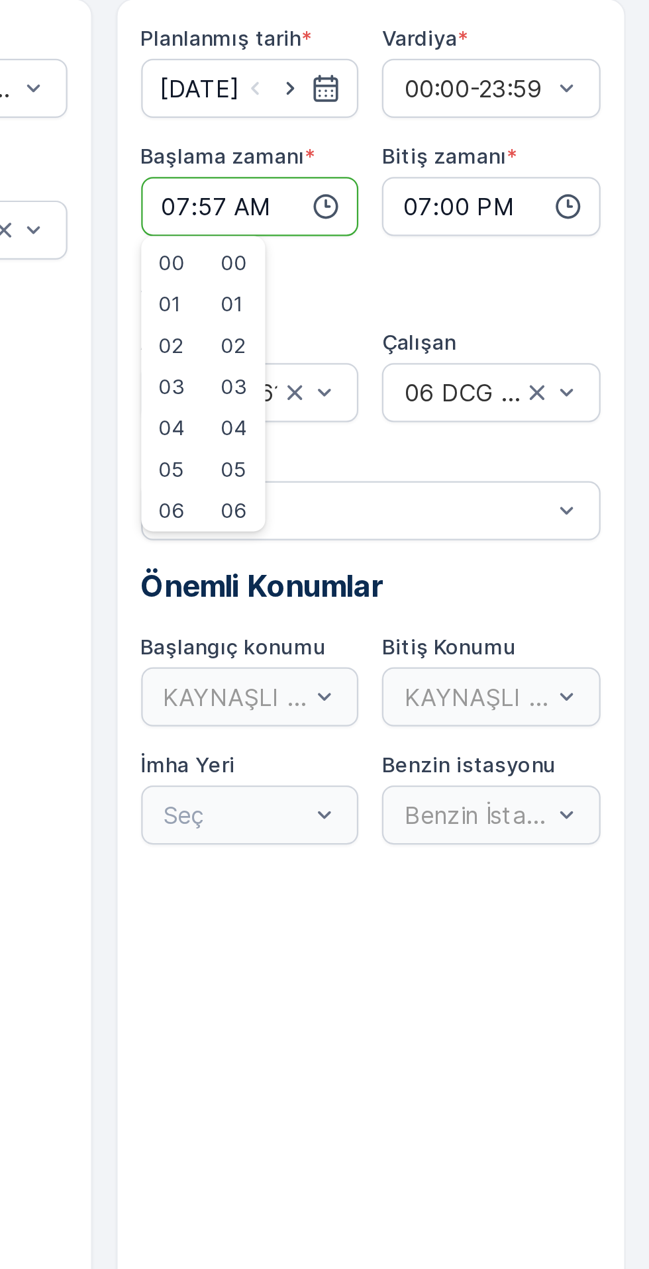
click at [487, 371] on div "KAYNAŞLI DEPO" at bounding box center [470, 369] width 98 height 26
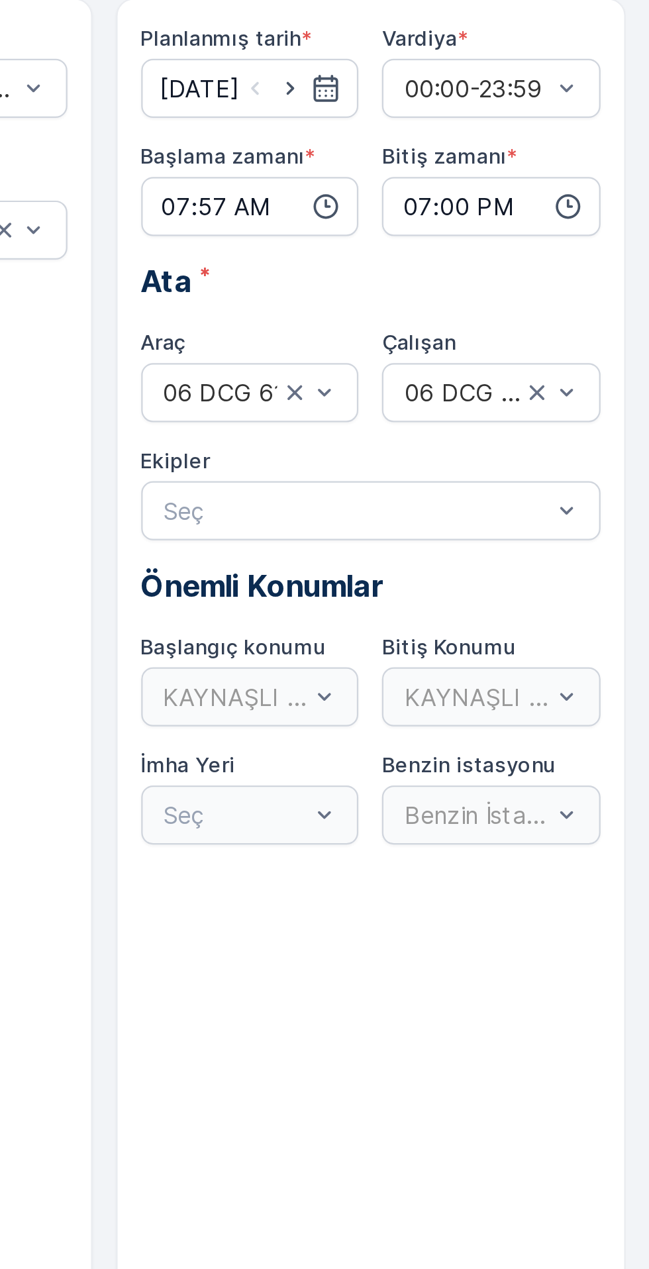
click at [481, 363] on div "KAYNAŞLI DEPO" at bounding box center [470, 369] width 98 height 26
click at [508, 369] on div "KAYNAŞLI DEPO" at bounding box center [470, 369] width 98 height 26
click at [503, 366] on div "KAYNAŞLI DEPO" at bounding box center [470, 369] width 98 height 26
click at [470, 369] on div "KAYNAŞLI DEPO" at bounding box center [470, 369] width 98 height 26
click at [507, 374] on div "KAYNAŞLI DEPO" at bounding box center [470, 369] width 98 height 26
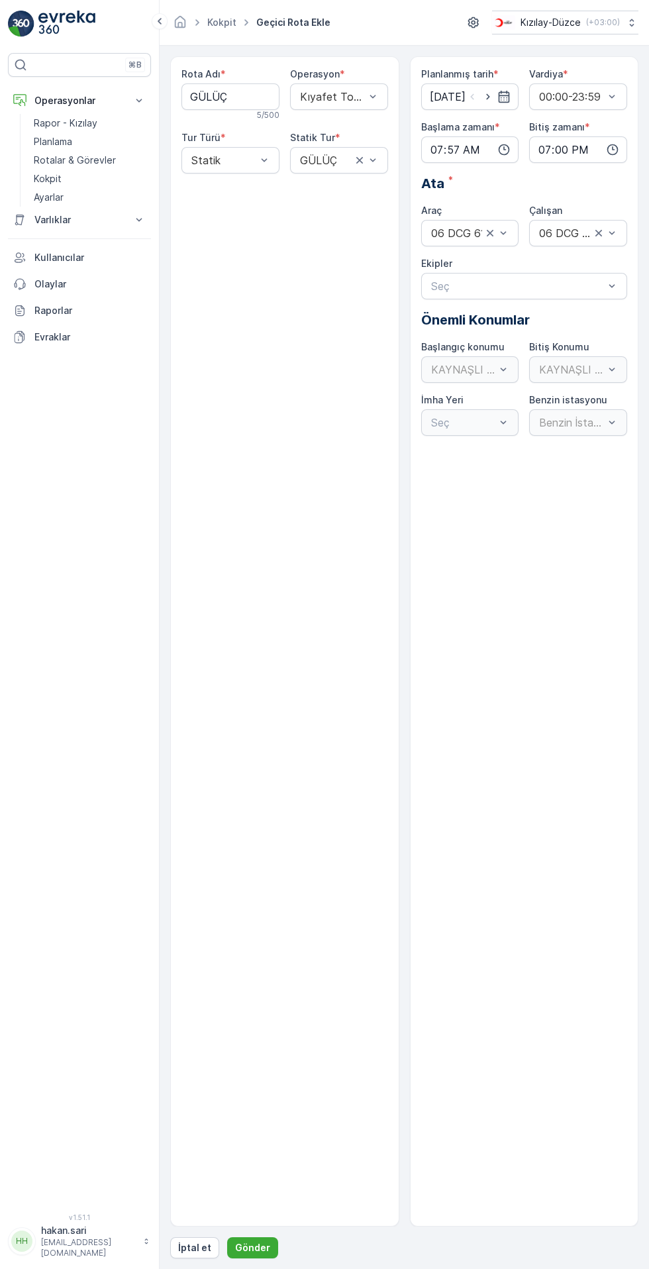
click at [474, 366] on div "KAYNAŞLI DEPO" at bounding box center [470, 369] width 98 height 26
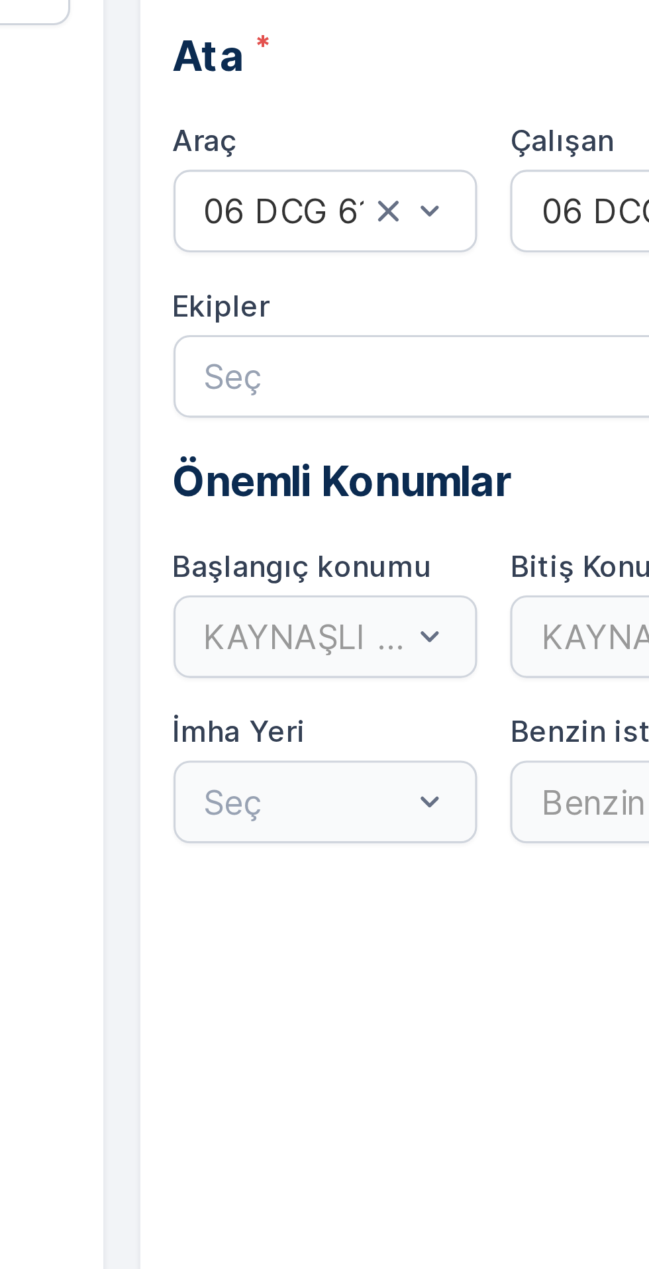
click at [479, 354] on div "Başlangıç konumu KAYNAŞLI DEPO" at bounding box center [470, 361] width 98 height 42
click at [467, 370] on div "KAYNAŞLI DEPO" at bounding box center [470, 369] width 98 height 26
click at [544, 362] on div "KAYNAŞLI DEPO" at bounding box center [578, 369] width 98 height 26
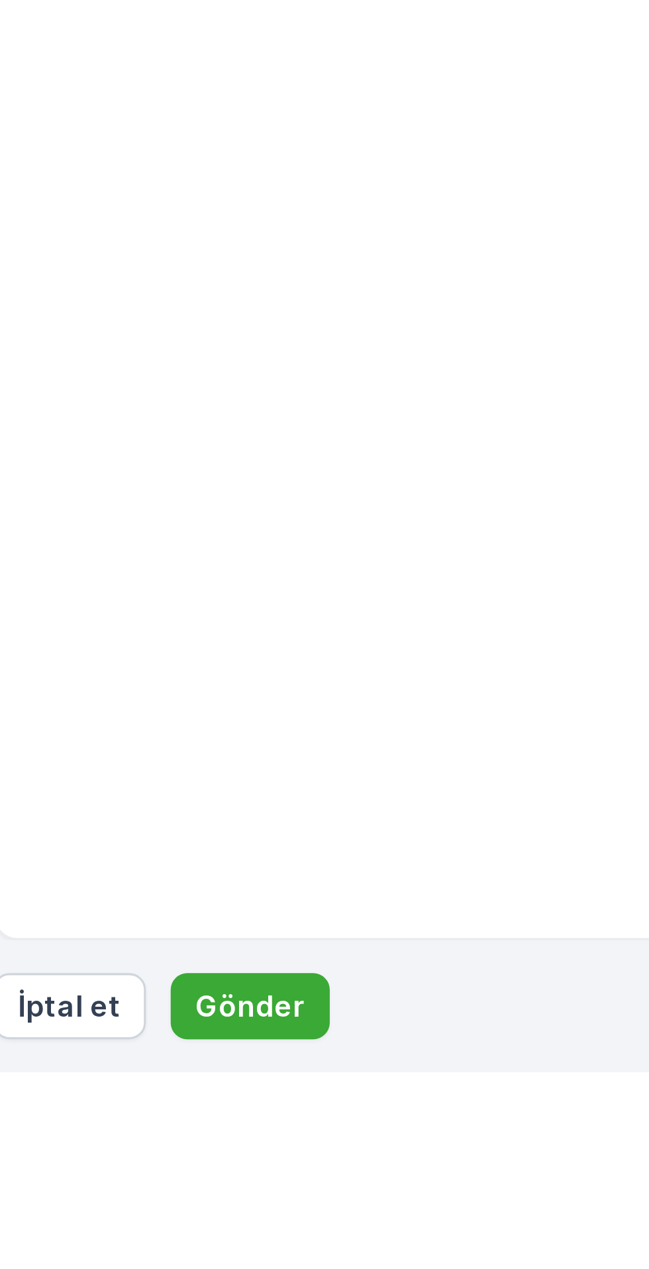
click at [250, 1254] on p "Gönder" at bounding box center [252, 1247] width 35 height 13
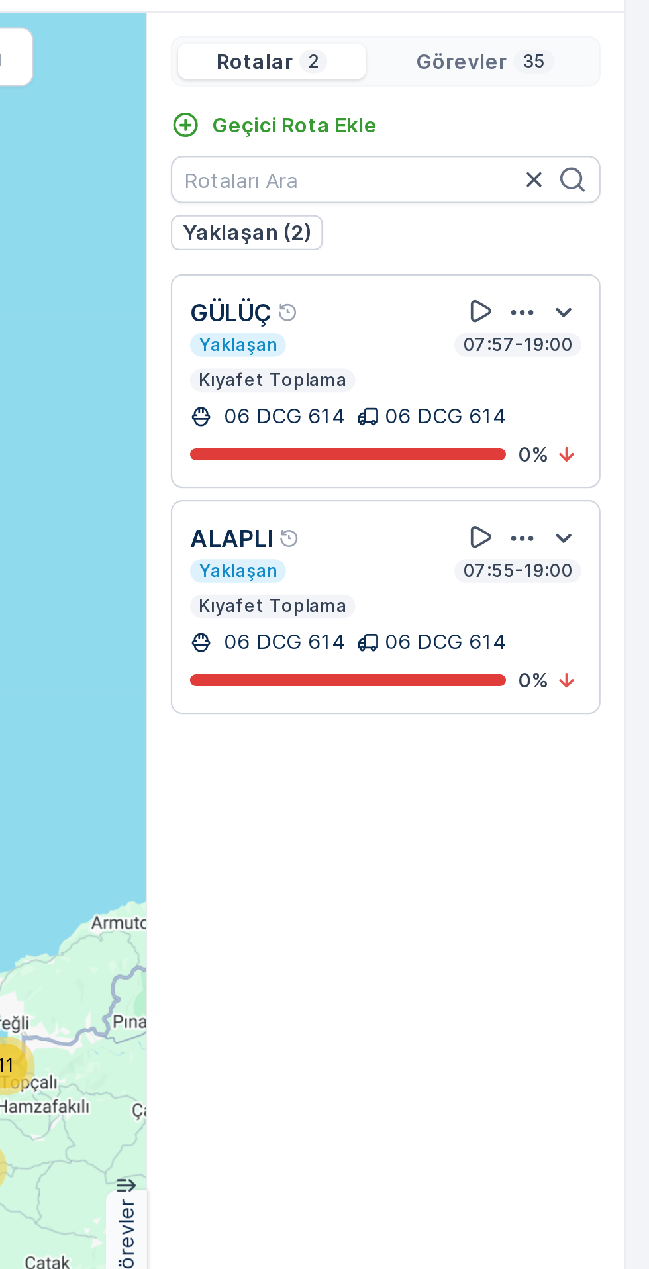
click at [358, 270] on div "11 24 + − Uydu Yol haritası Arazi Karışık Leaflet Klavye kısayolları Harita Ver…" at bounding box center [297, 684] width 252 height 1147
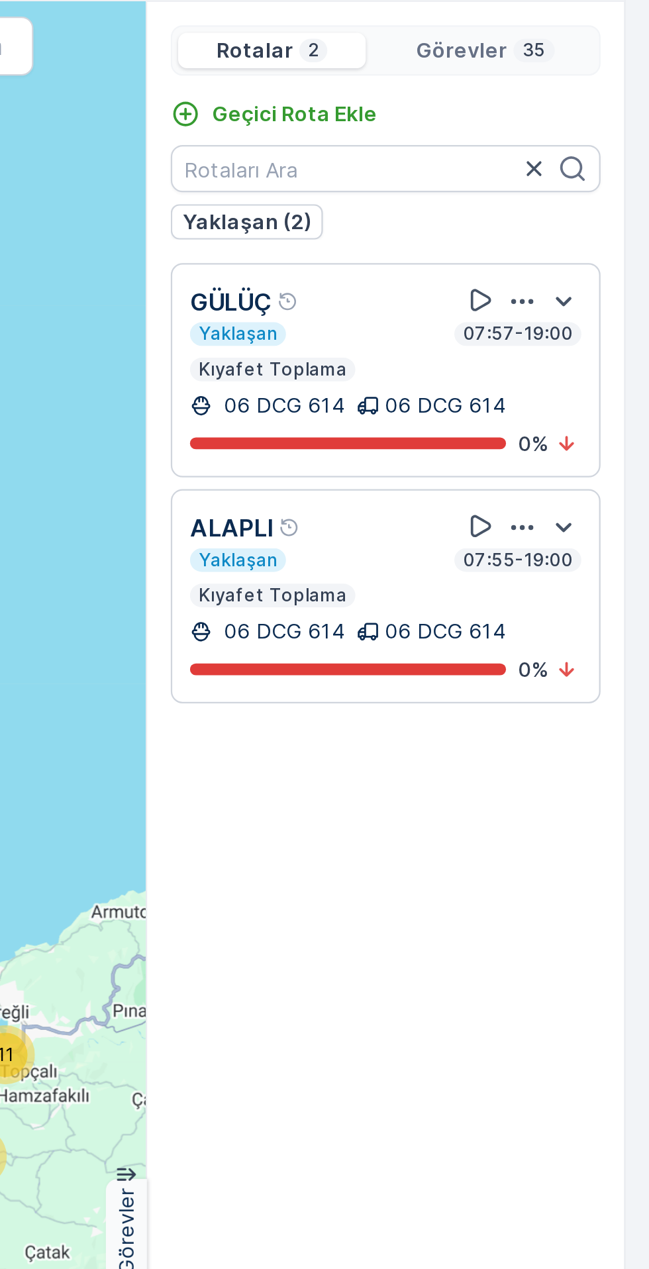
click at [642, 432] on div "[DATE] Kıyafet Toplama ayarlar 11 24 + − Uydu Yol haritası Arazi Karışık Leafle…" at bounding box center [404, 662] width 489 height 1213
